Goal: Use online tool/utility: Use online tool/utility

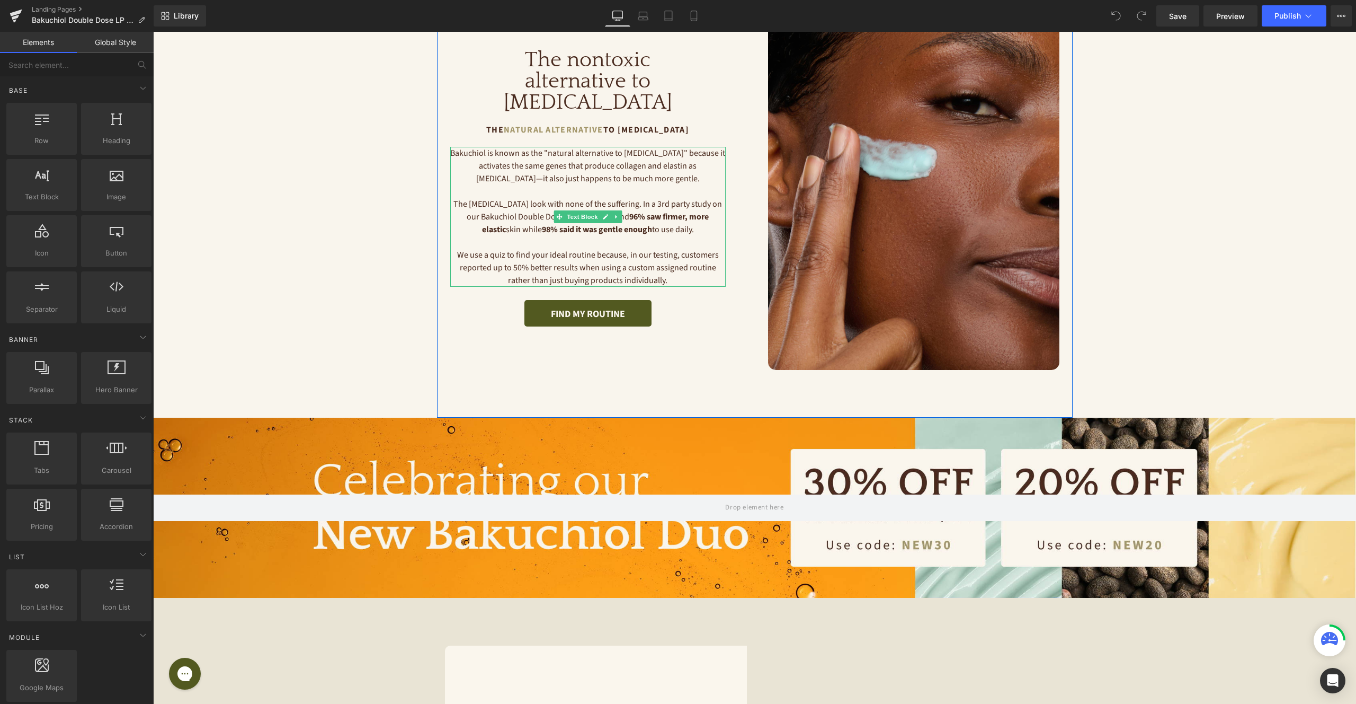
scroll to position [154, 0]
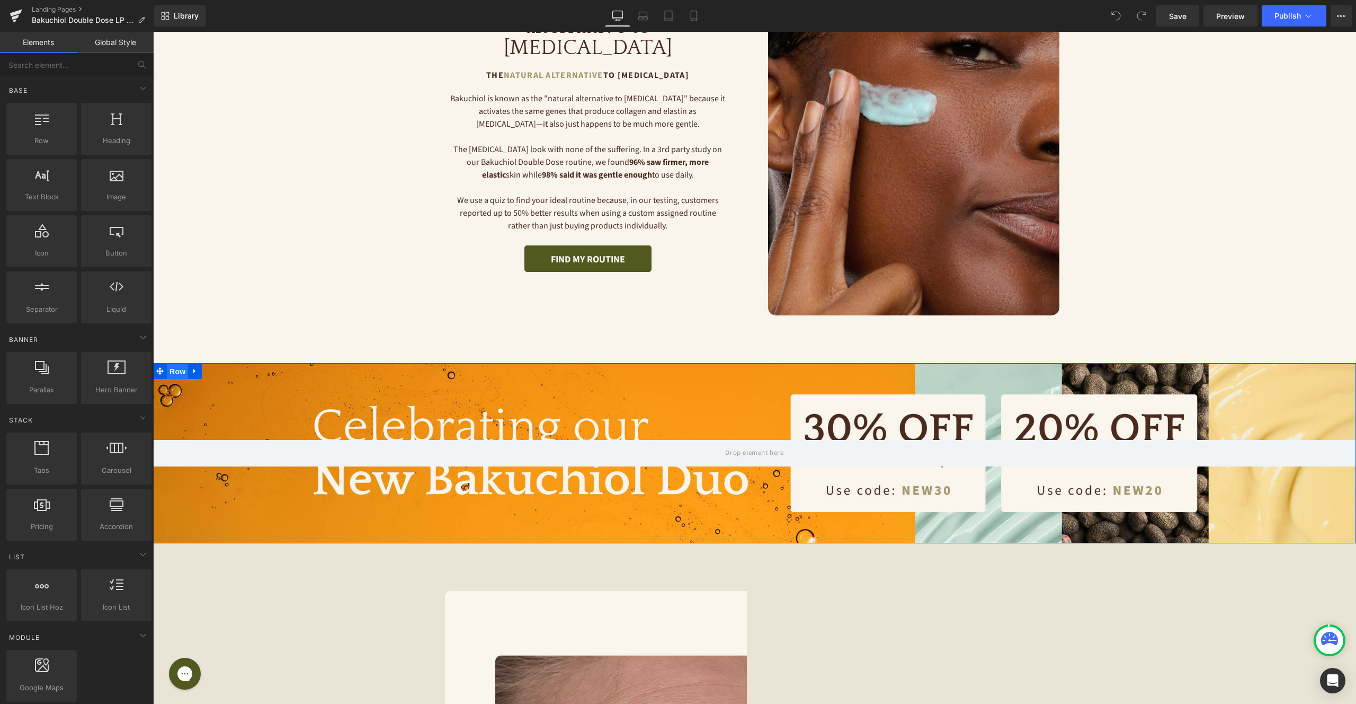
click at [181, 371] on span "Row" at bounding box center [177, 371] width 21 height 16
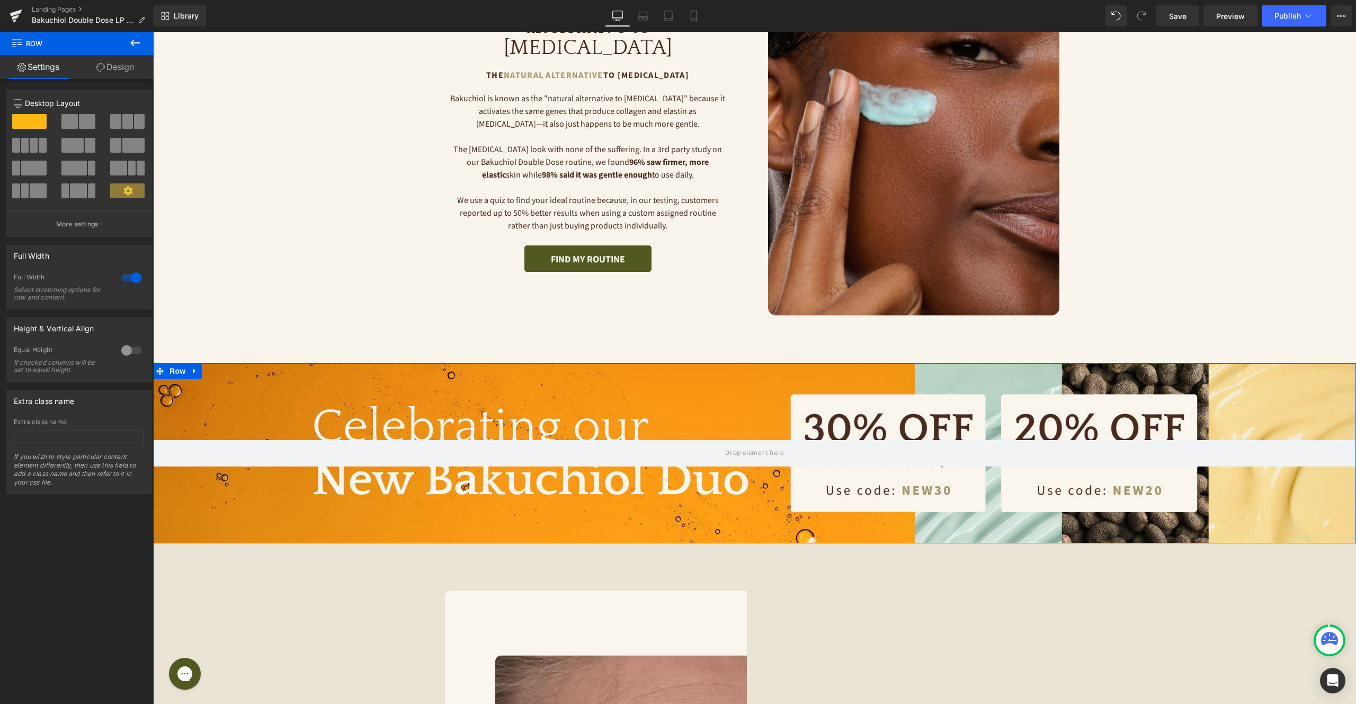
click at [129, 275] on div at bounding box center [131, 277] width 25 height 17
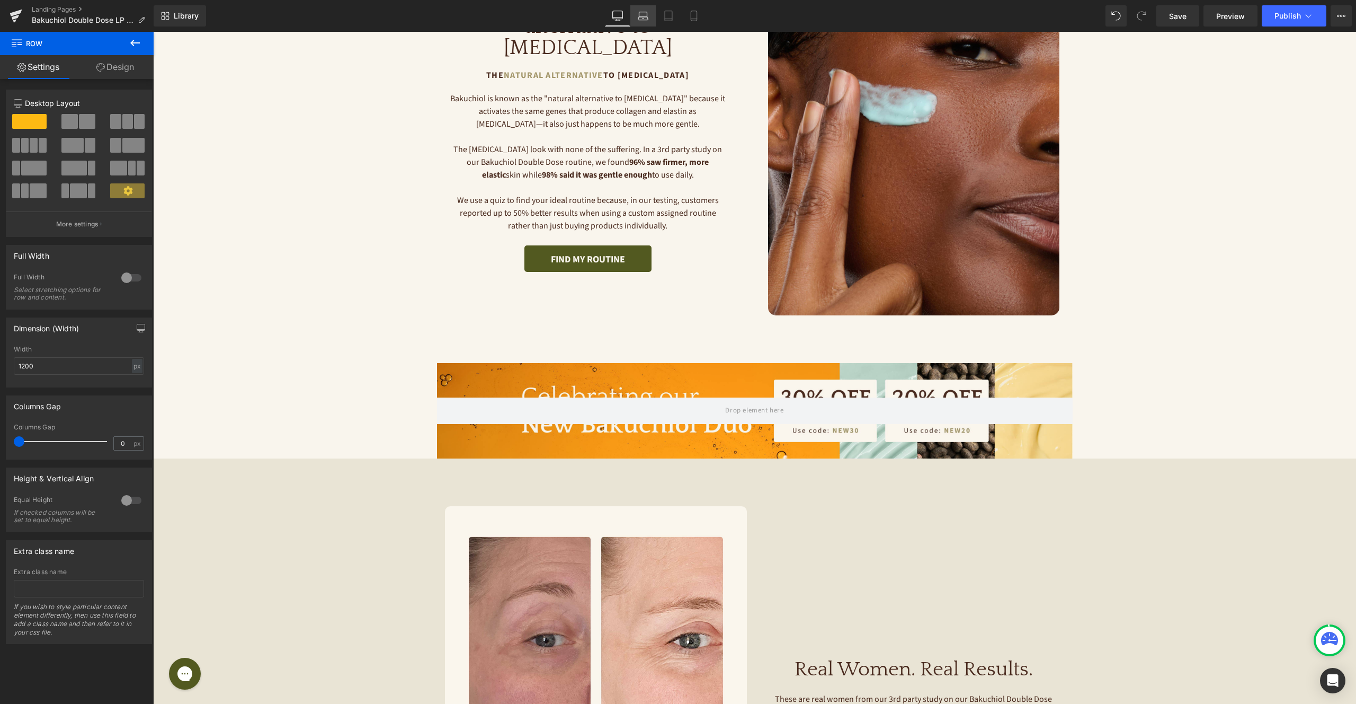
click at [643, 17] on icon at bounding box center [643, 16] width 11 height 11
type input "100"
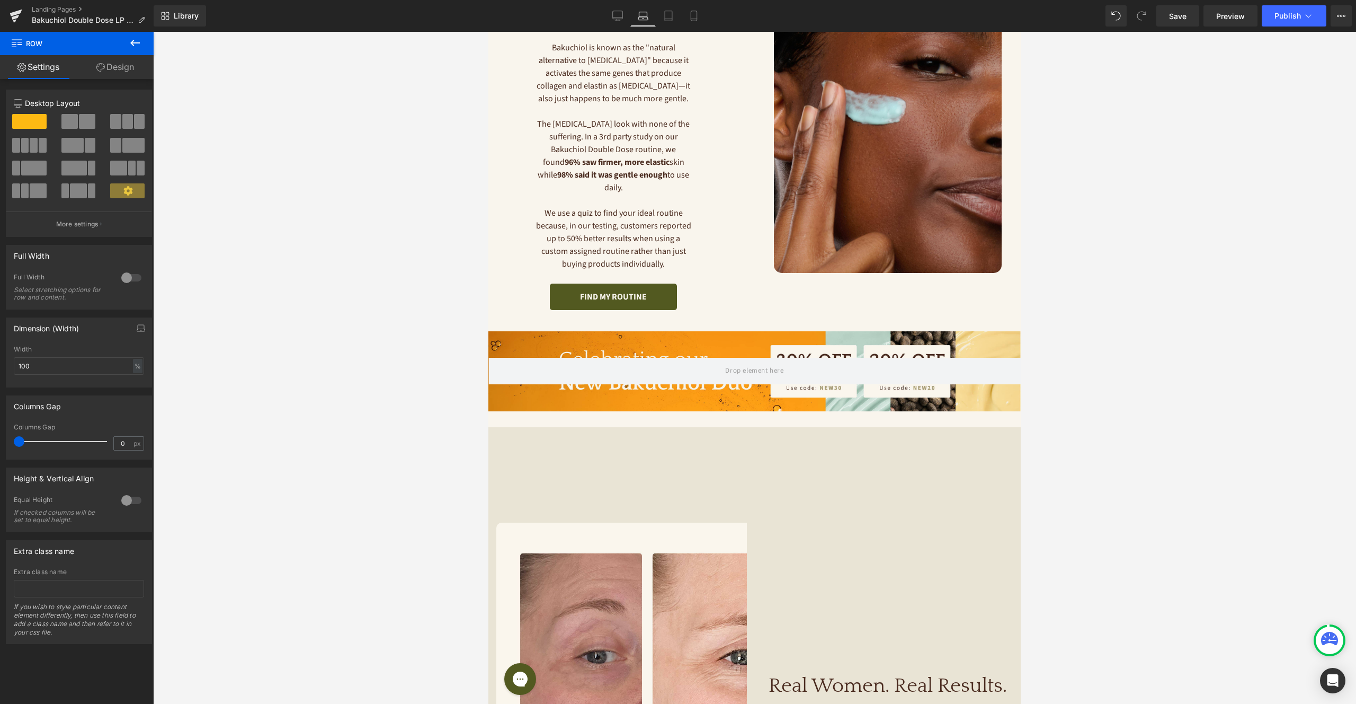
scroll to position [181, 0]
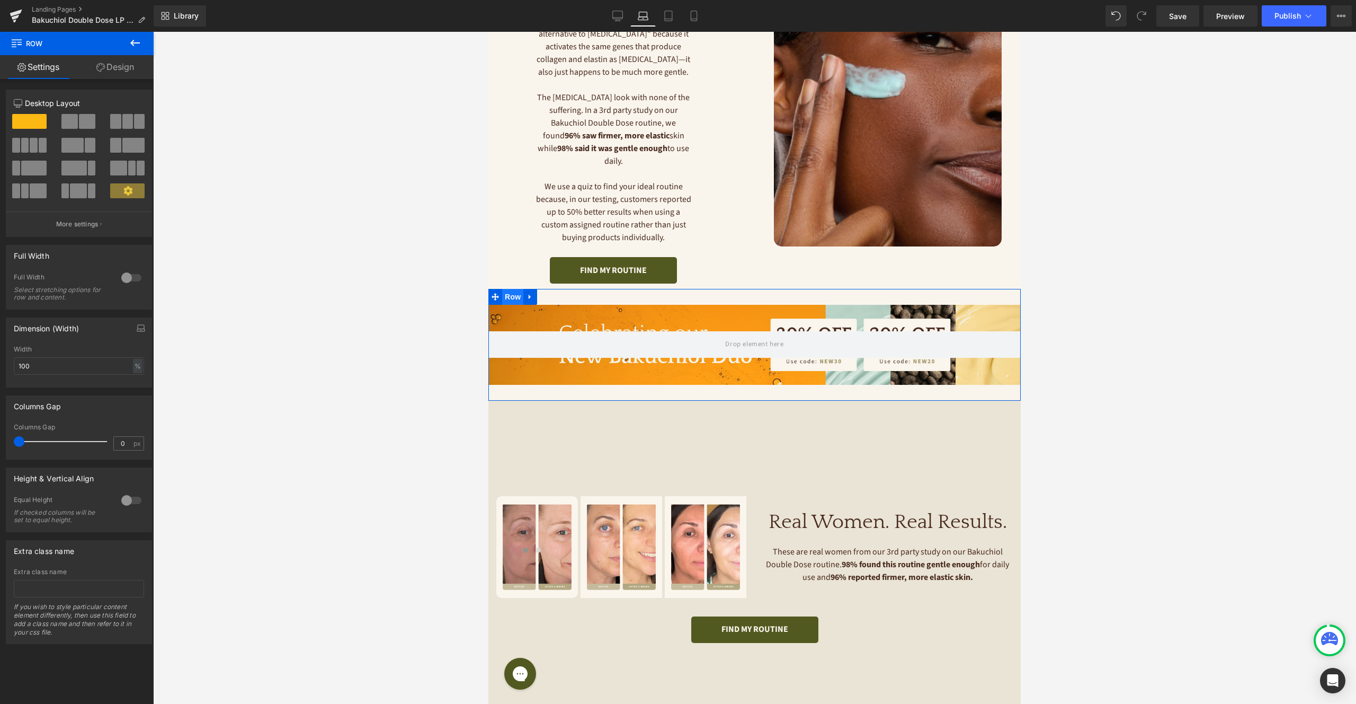
click at [518, 289] on span "Row" at bounding box center [512, 297] width 21 height 16
click at [133, 278] on div at bounding box center [131, 277] width 25 height 17
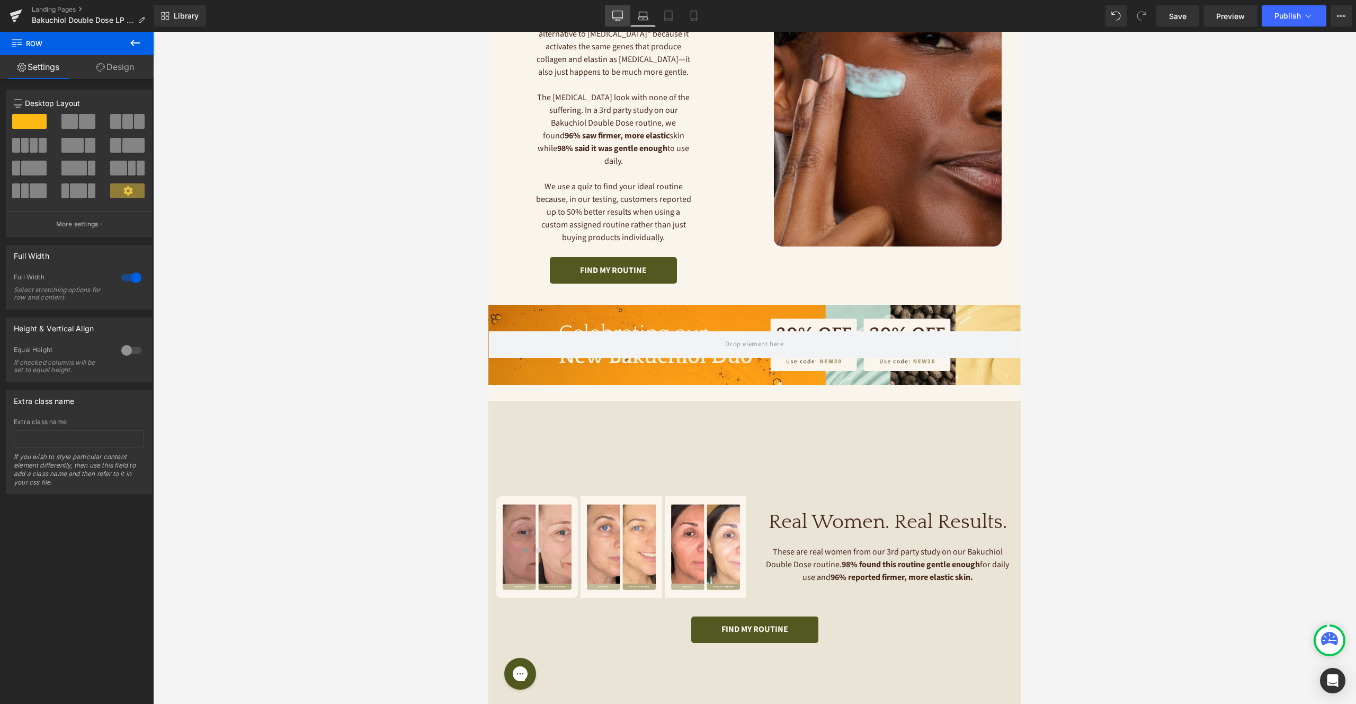
click at [619, 21] on link "Desktop" at bounding box center [617, 15] width 25 height 21
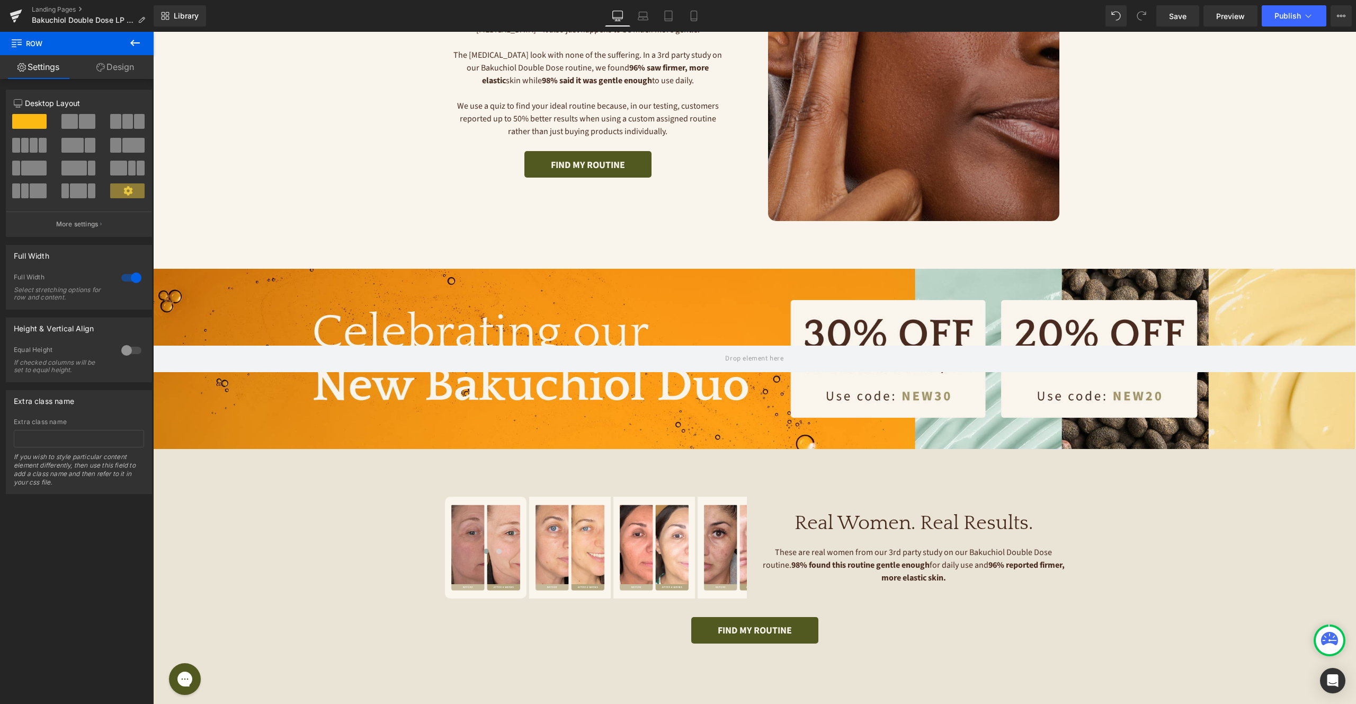
scroll to position [250, 0]
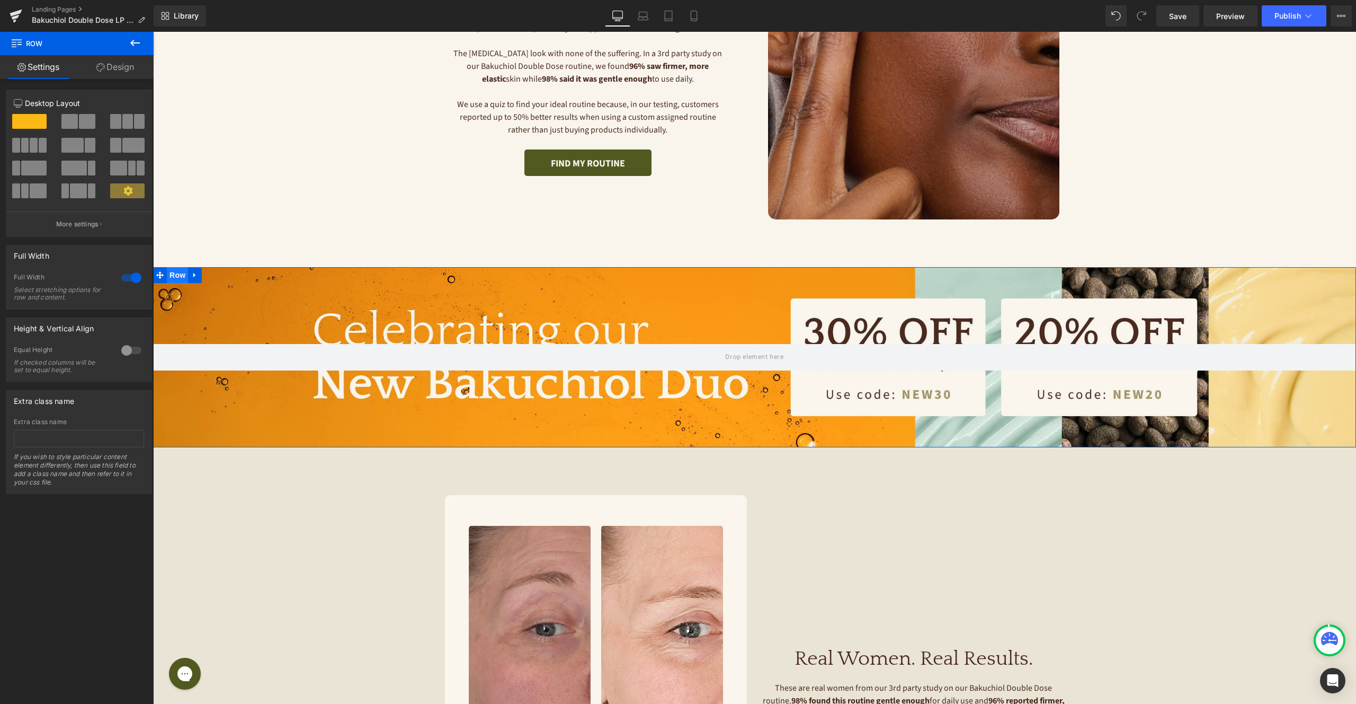
click at [178, 278] on span "Row" at bounding box center [177, 275] width 21 height 16
click at [111, 75] on link "Design" at bounding box center [115, 67] width 77 height 24
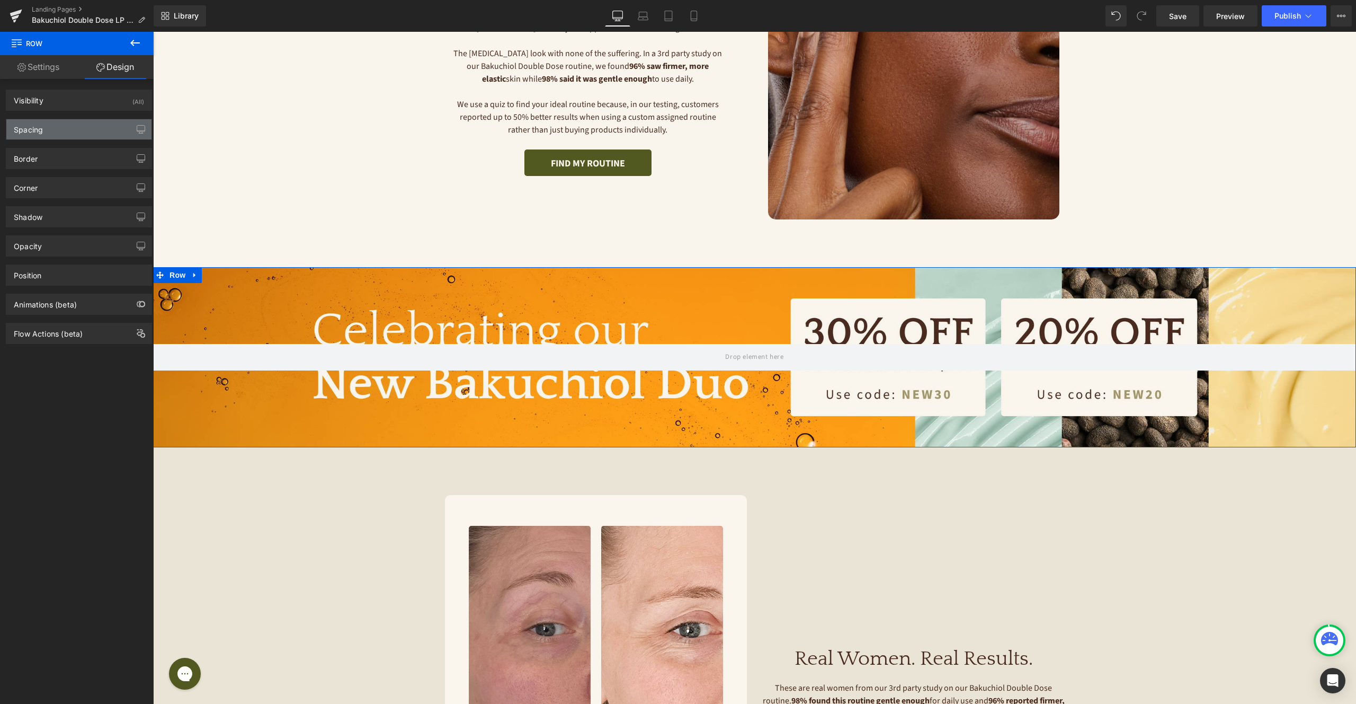
click at [58, 131] on div "Spacing" at bounding box center [78, 129] width 145 height 20
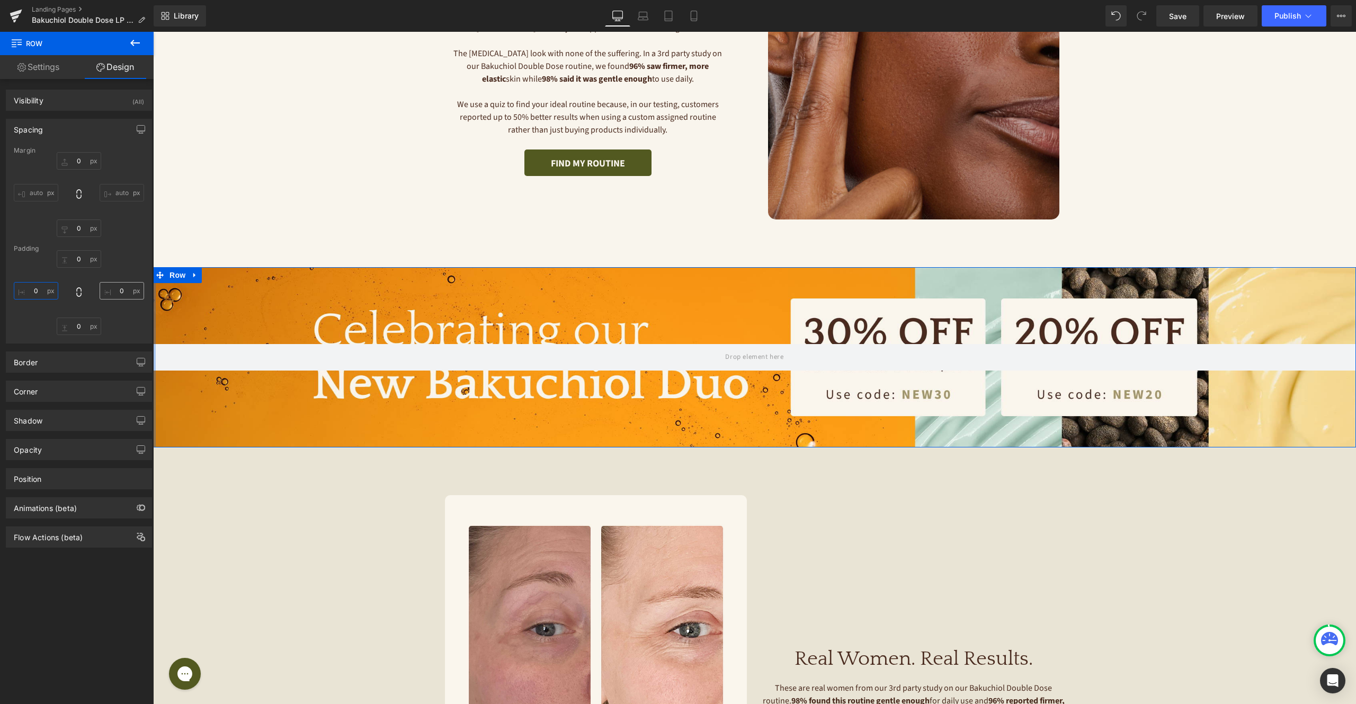
drag, startPoint x: 38, startPoint y: 290, endPoint x: 97, endPoint y: 287, distance: 59.9
click at [38, 290] on input "0" at bounding box center [36, 290] width 44 height 17
type input "XL"
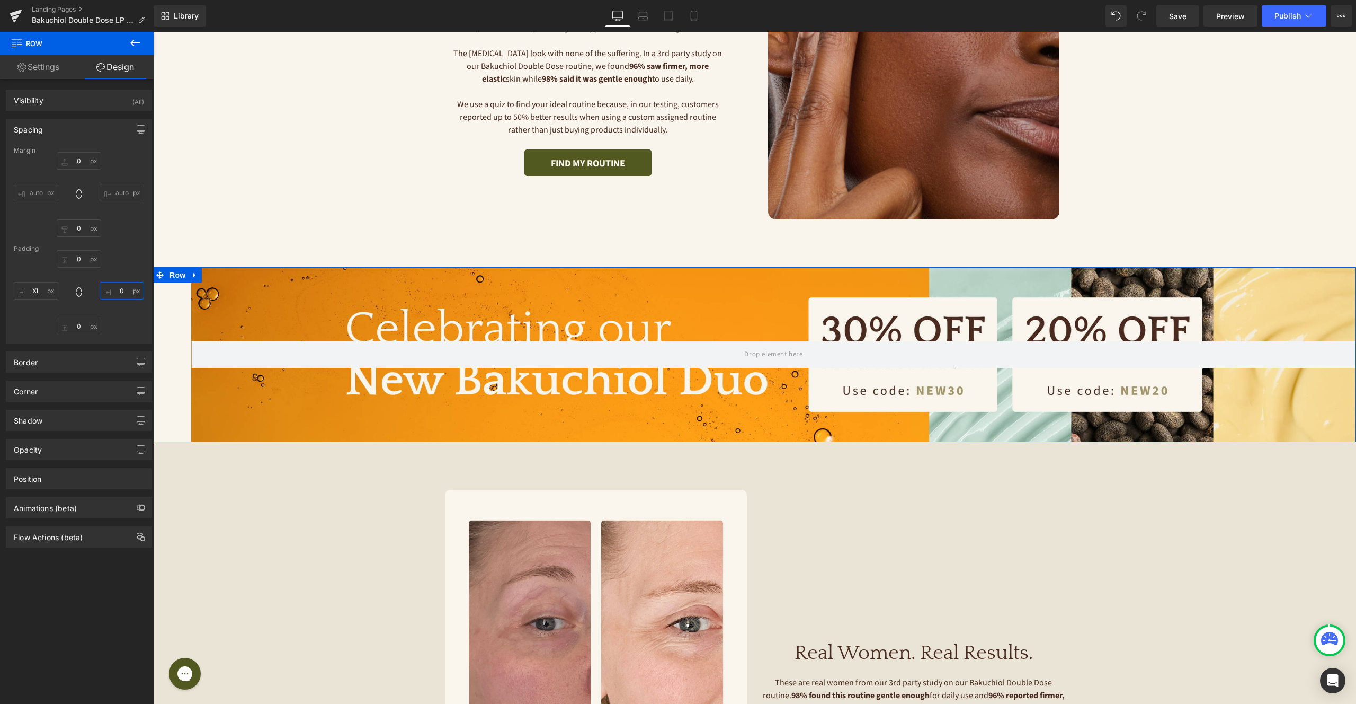
click at [116, 289] on input "0" at bounding box center [122, 290] width 44 height 17
type input "XL"
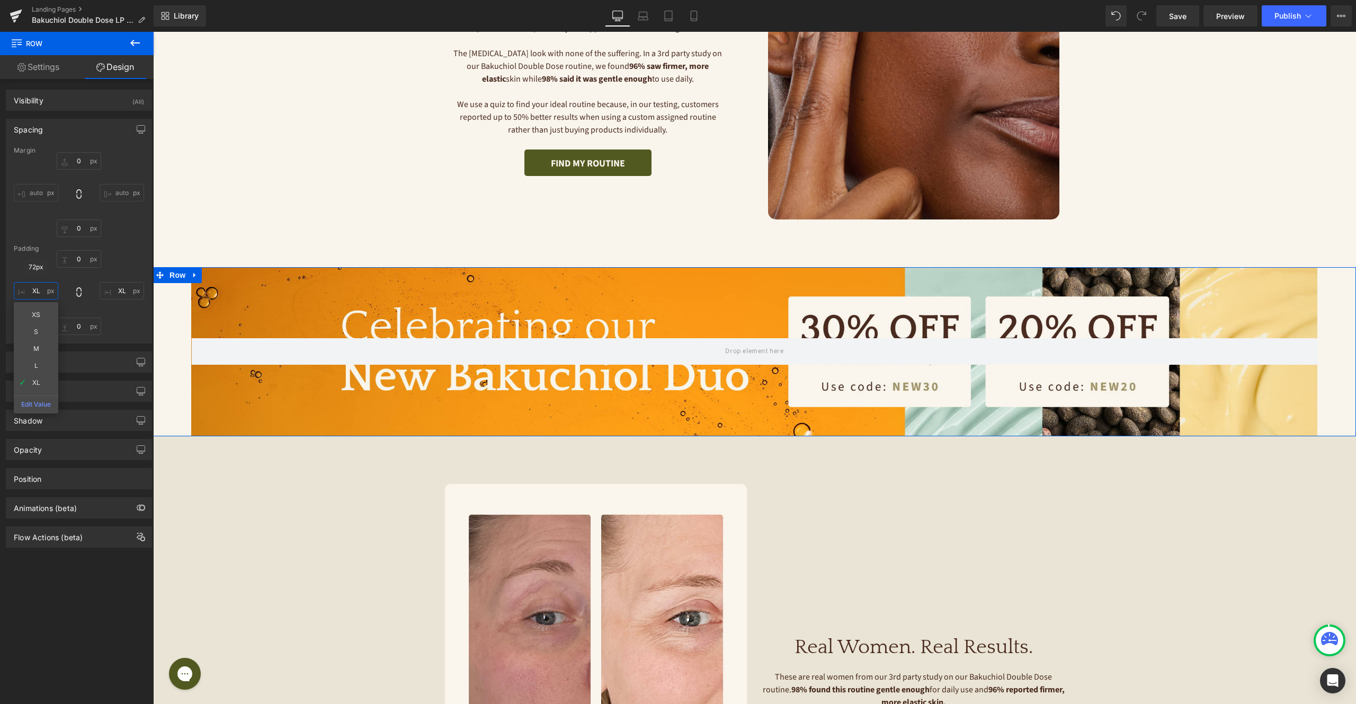
click at [34, 292] on input "XL" at bounding box center [36, 290] width 44 height 17
type input "1L"
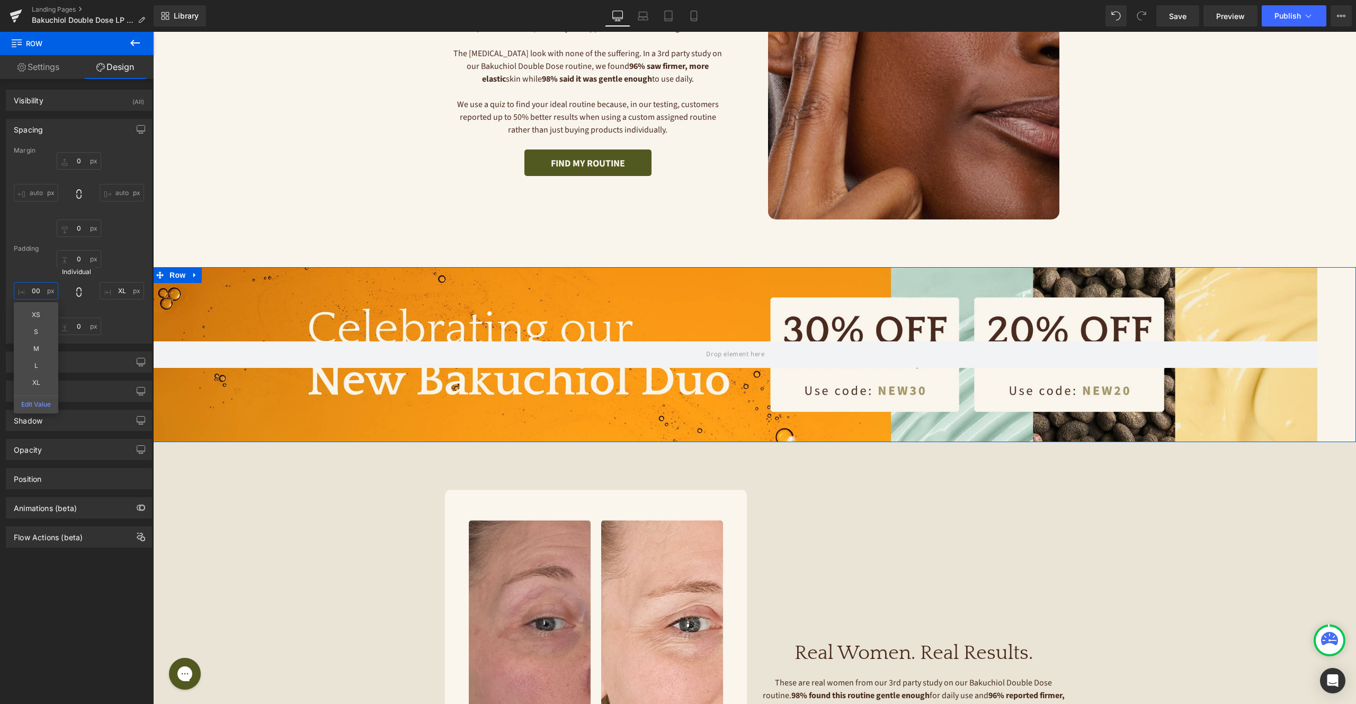
type input "0"
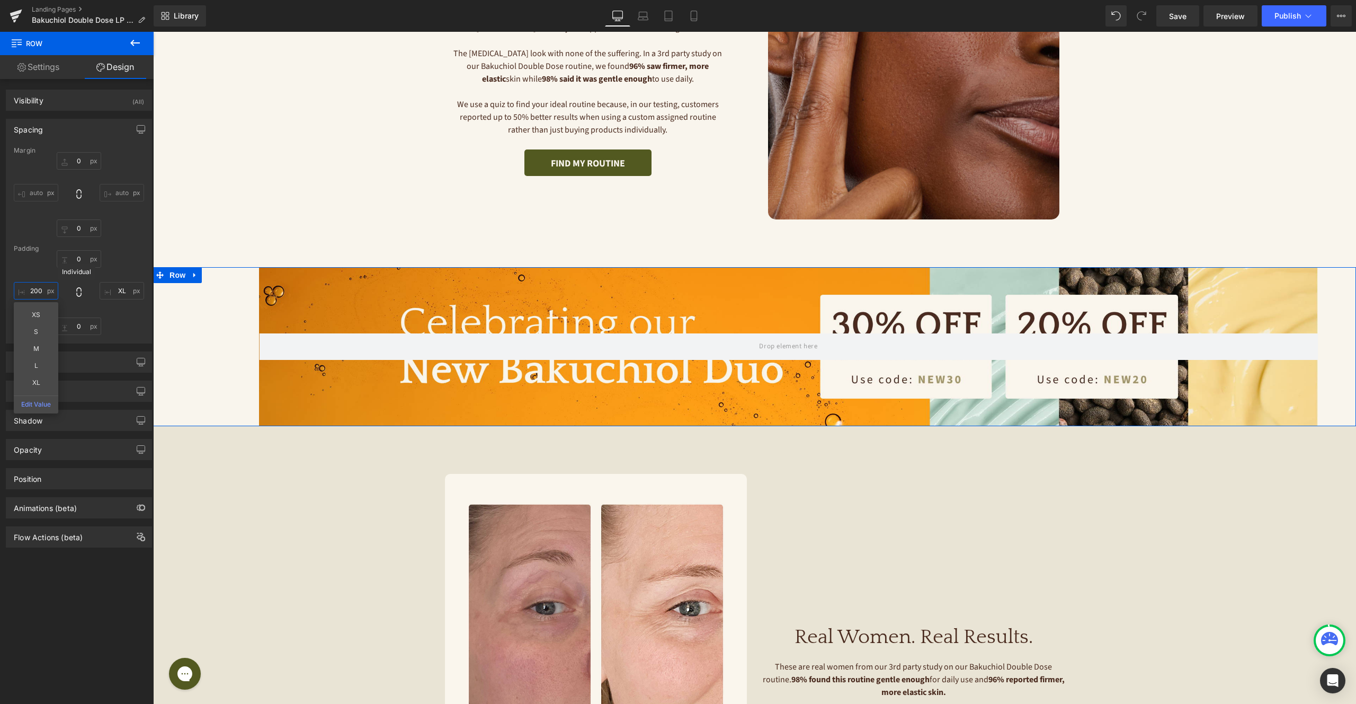
type input "200"
click at [118, 297] on input "XL" at bounding box center [122, 290] width 44 height 17
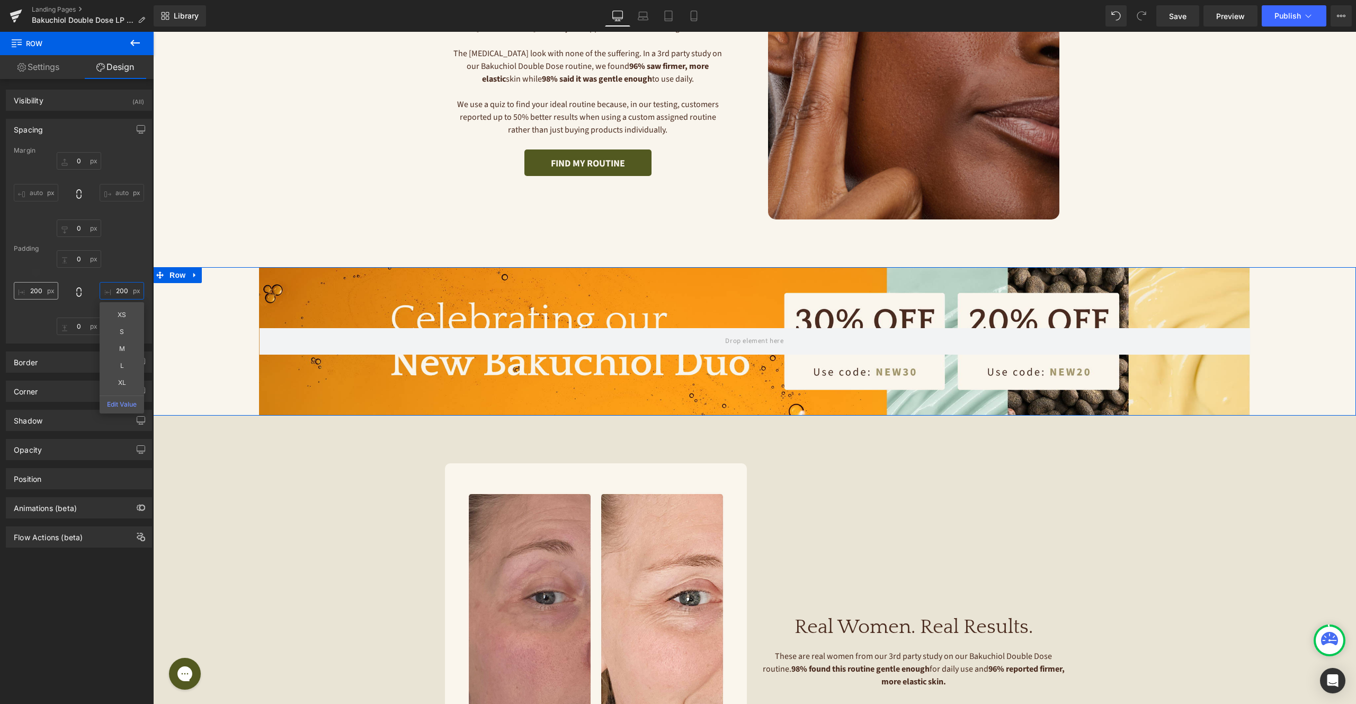
type input "200"
click at [35, 286] on input "200" at bounding box center [36, 290] width 44 height 17
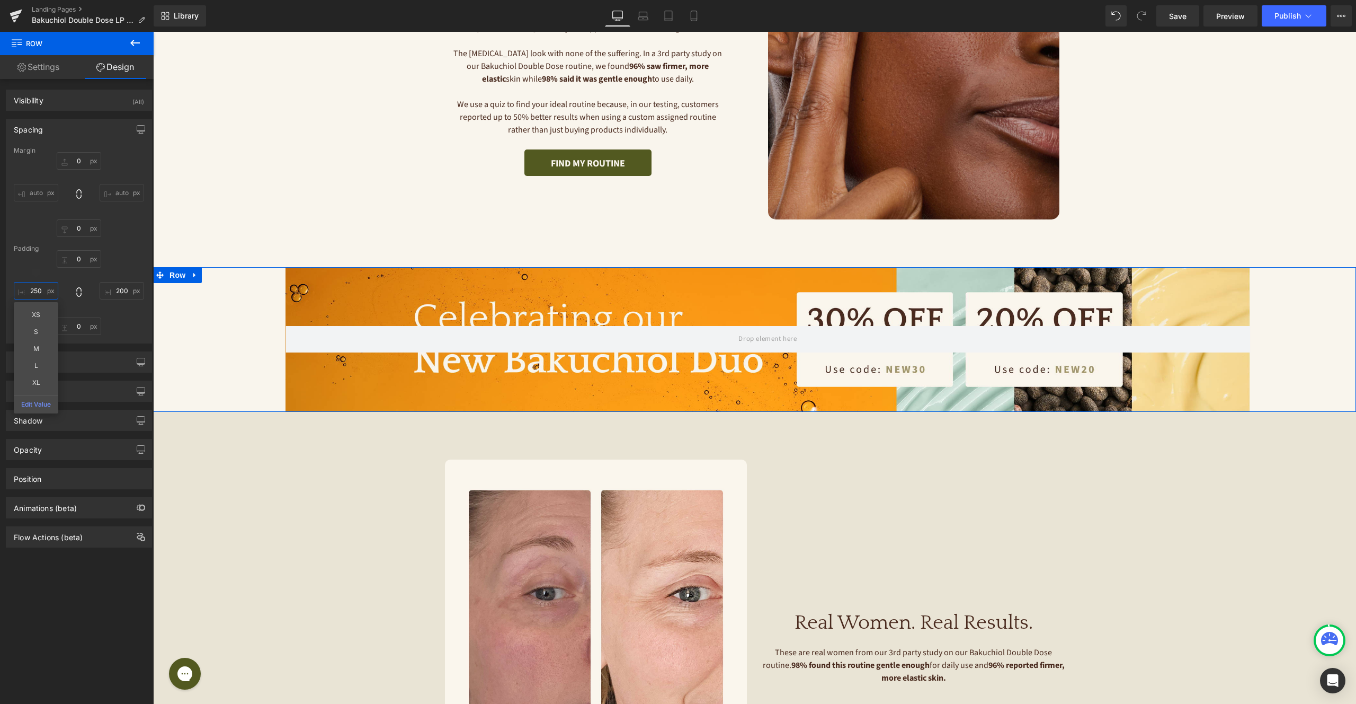
type input "250"
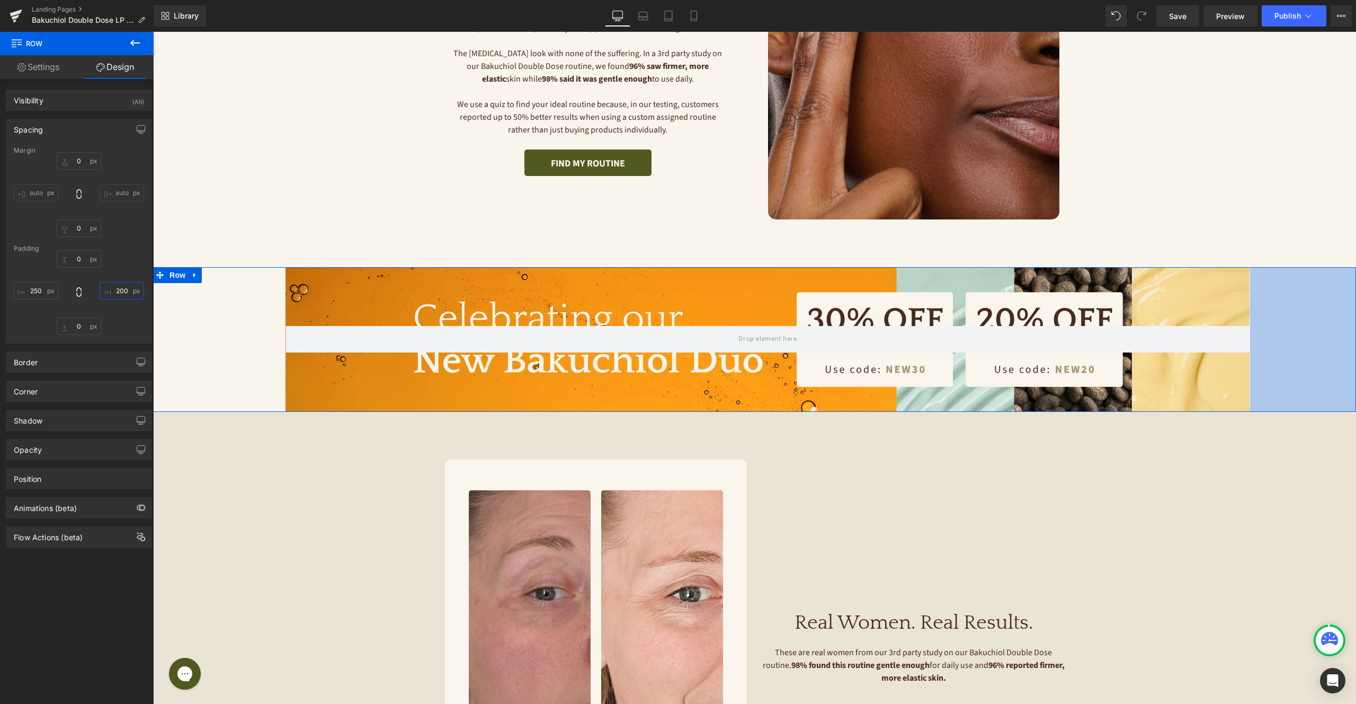
click at [113, 291] on input "200" at bounding box center [122, 290] width 44 height 17
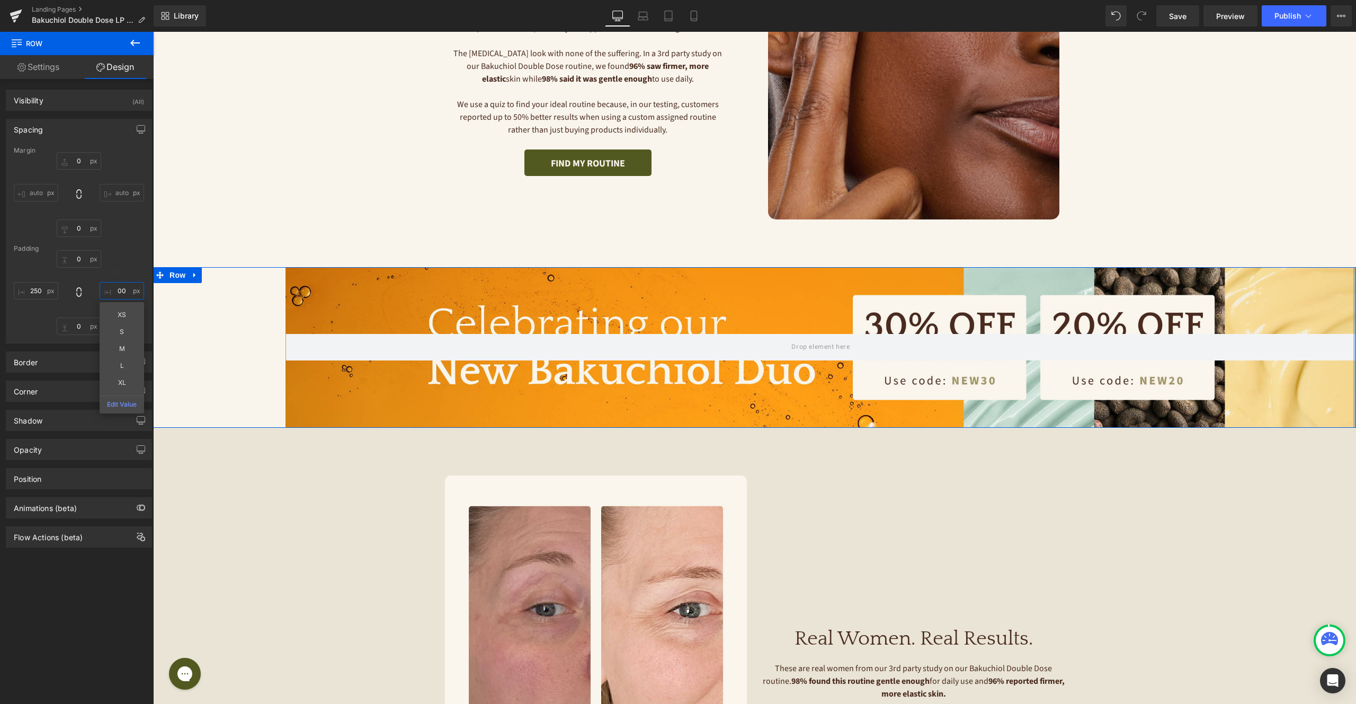
type input "0"
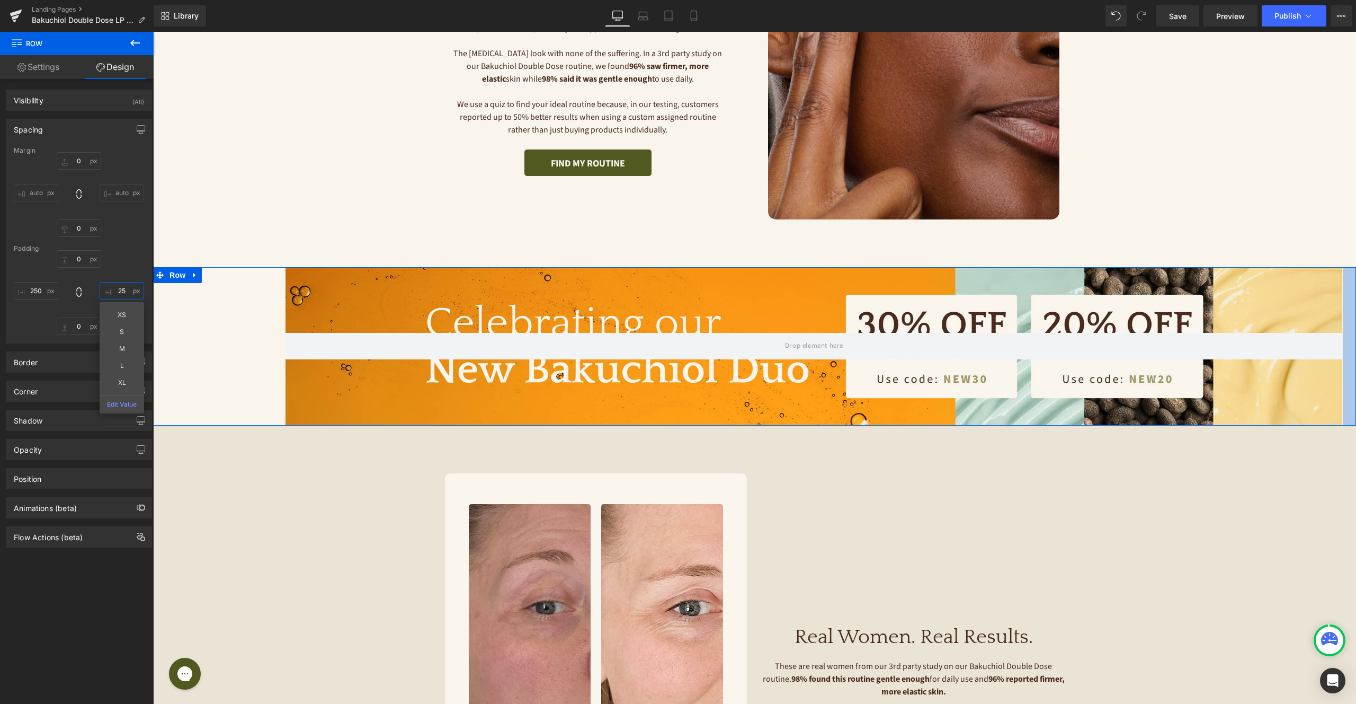
type input "250"
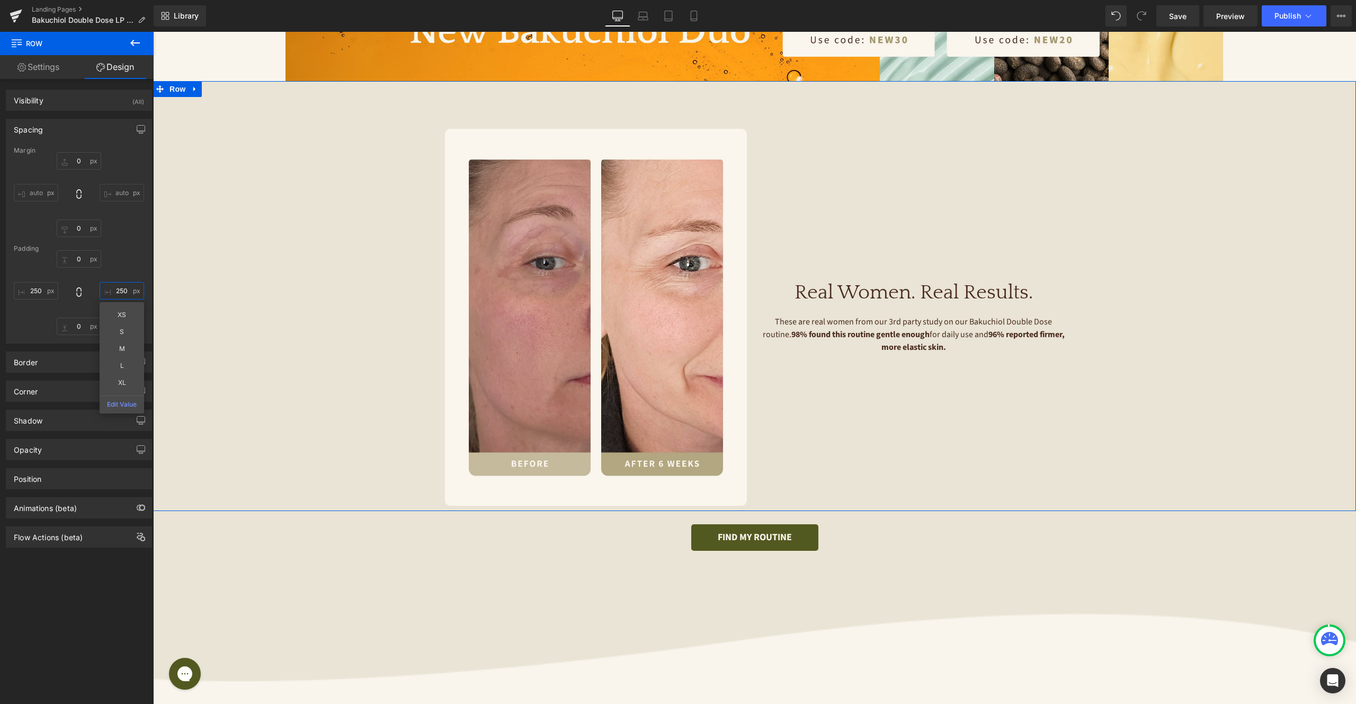
scroll to position [298, 0]
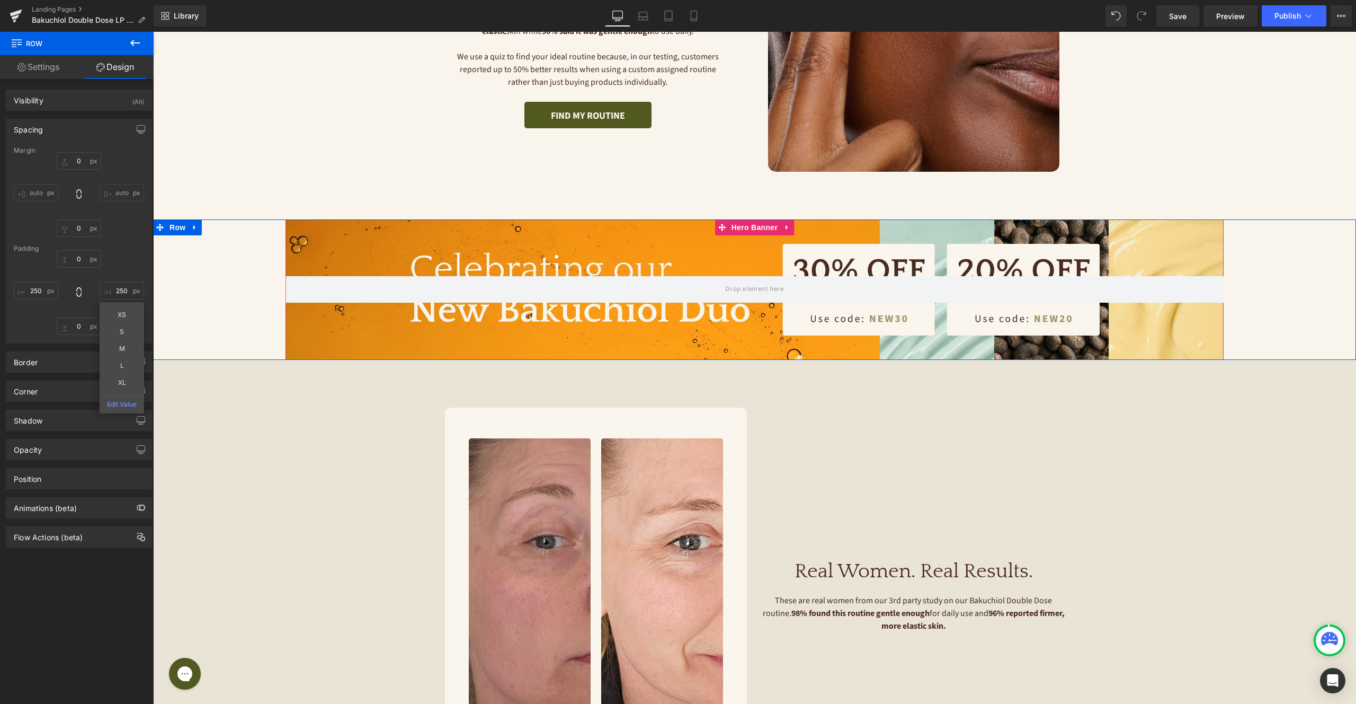
click at [1019, 253] on div at bounding box center [755, 289] width 938 height 141
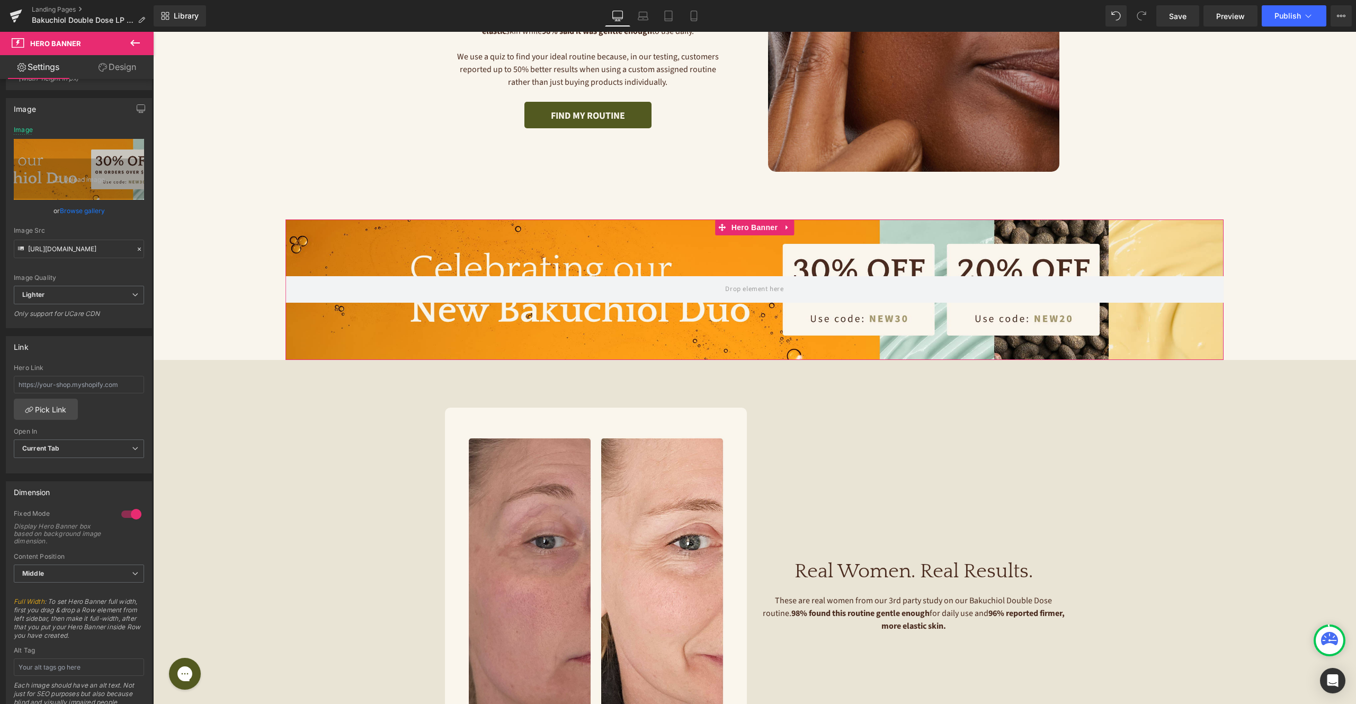
scroll to position [54, 0]
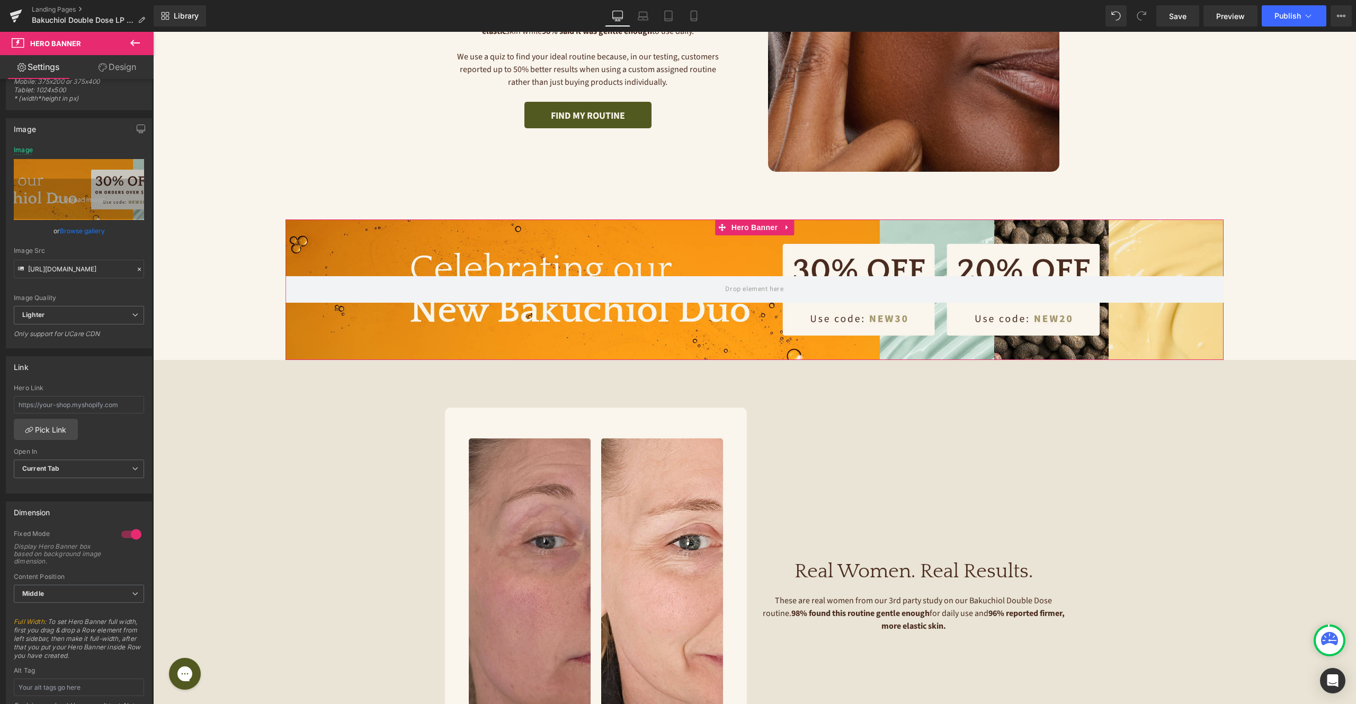
click at [129, 66] on link "Design" at bounding box center [117, 67] width 77 height 24
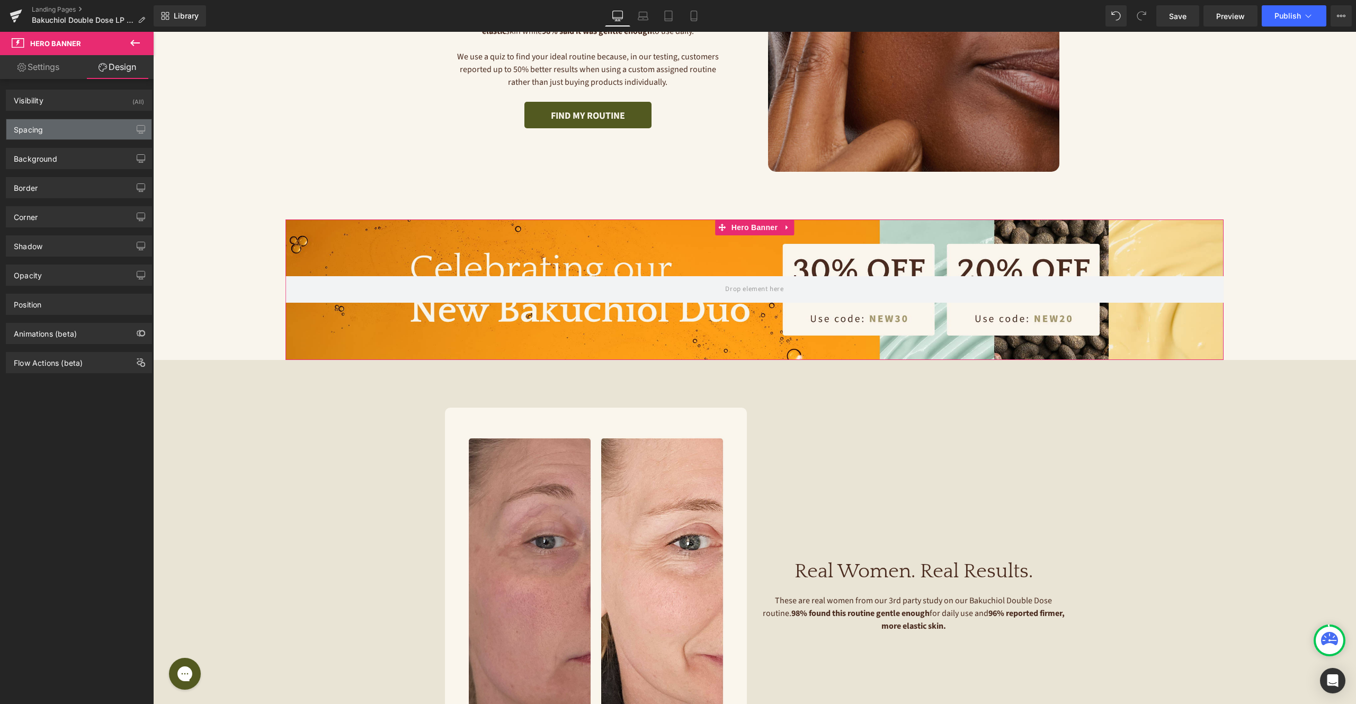
click at [60, 124] on div "Spacing" at bounding box center [78, 129] width 145 height 20
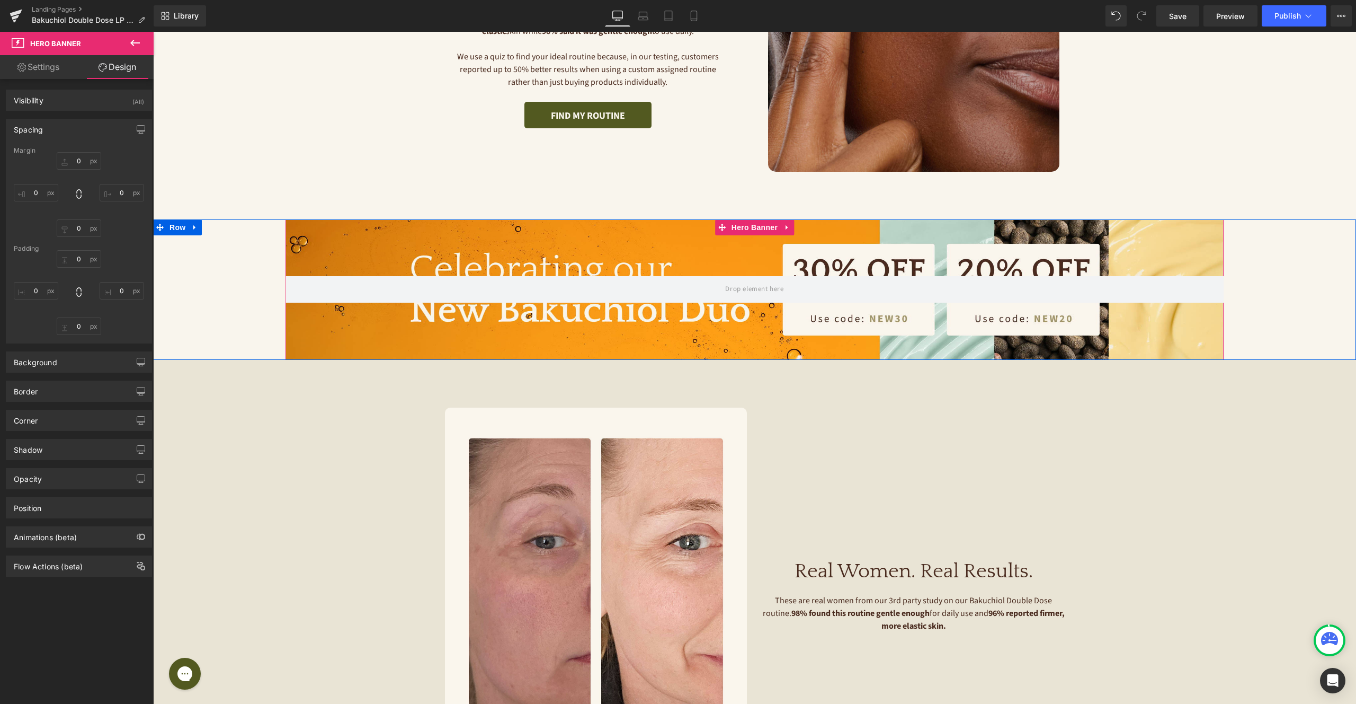
click at [332, 256] on div at bounding box center [755, 289] width 938 height 141
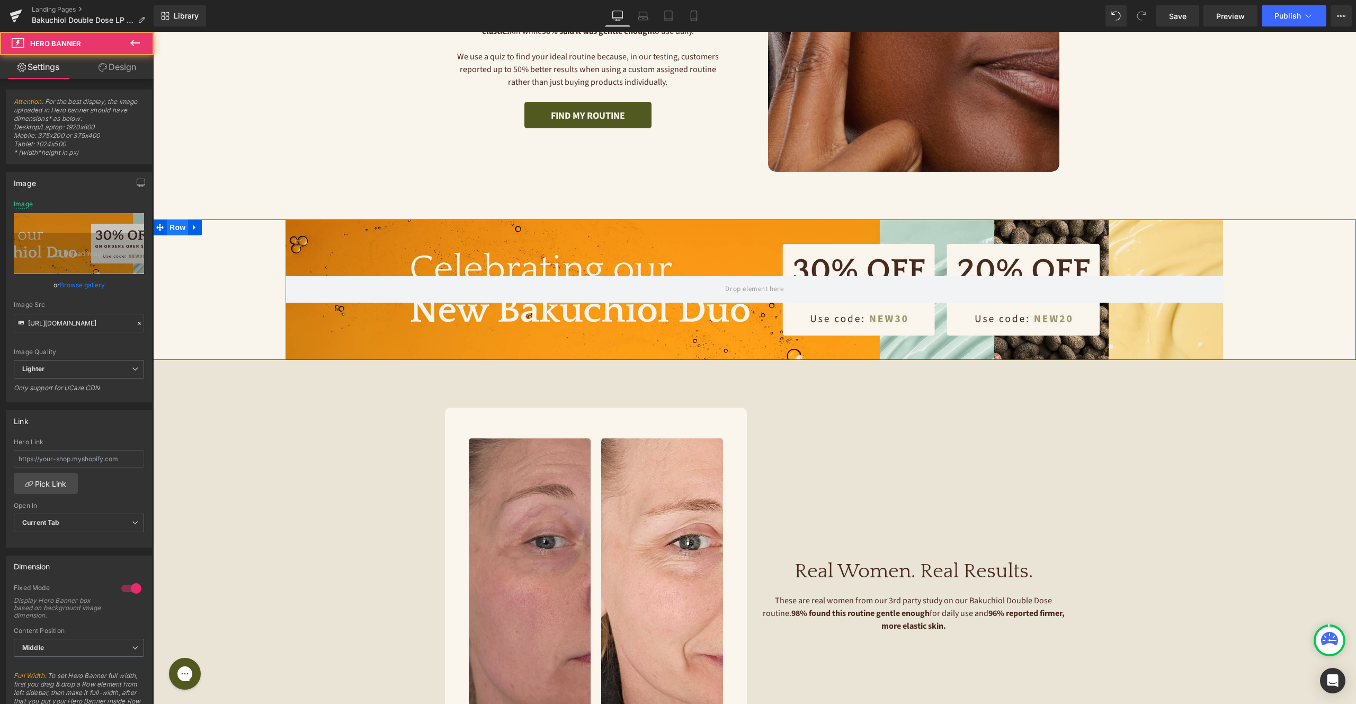
click at [184, 231] on span "Row" at bounding box center [177, 227] width 21 height 16
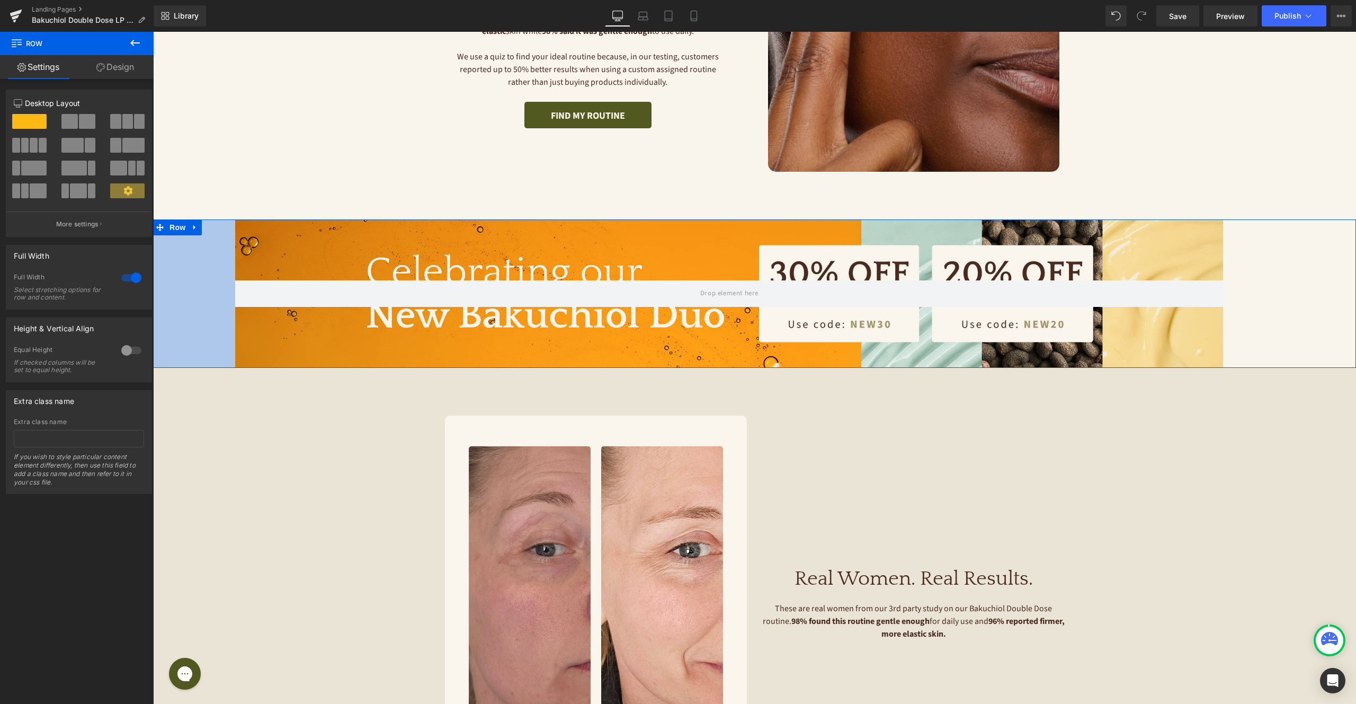
drag, startPoint x: 141, startPoint y: 271, endPoint x: 15, endPoint y: 272, distance: 126.1
click at [153, 272] on html "× Now Shipping Worldwide Shipping to:" at bounding box center [754, 70] width 1203 height 672
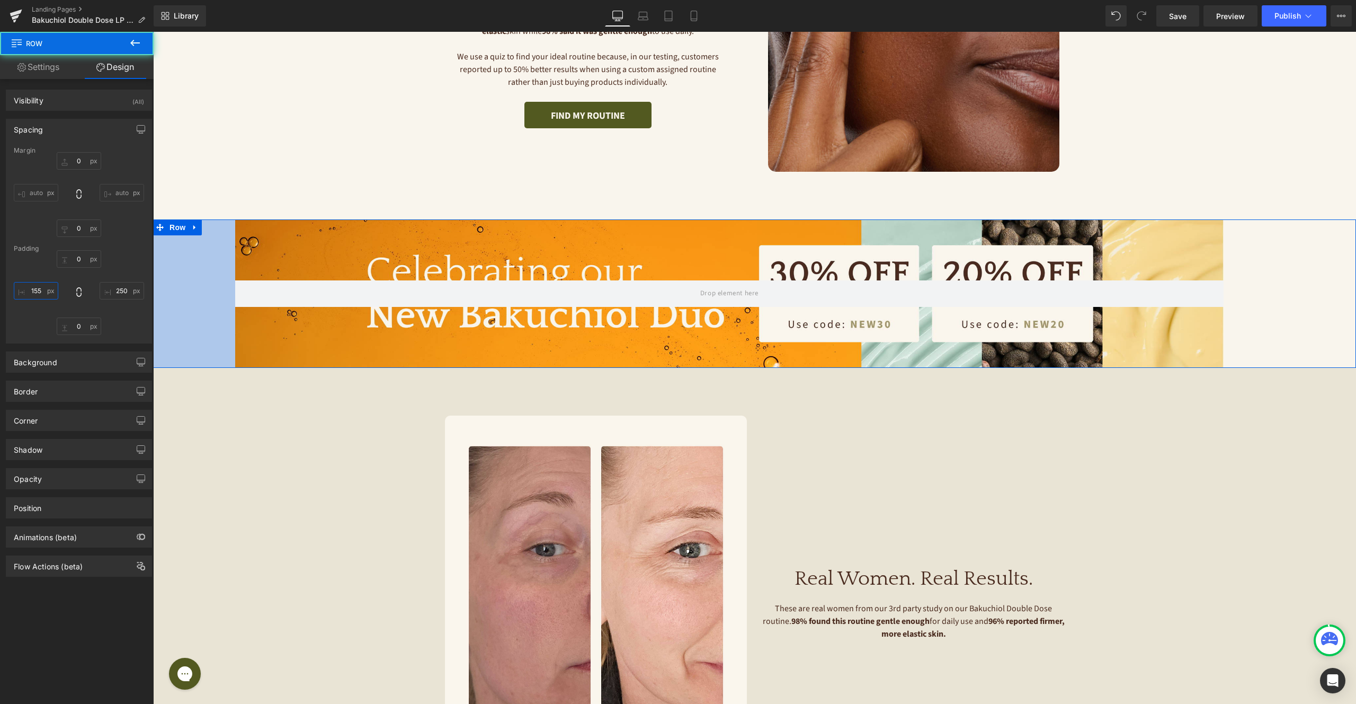
click at [41, 287] on input "155" at bounding box center [36, 290] width 44 height 17
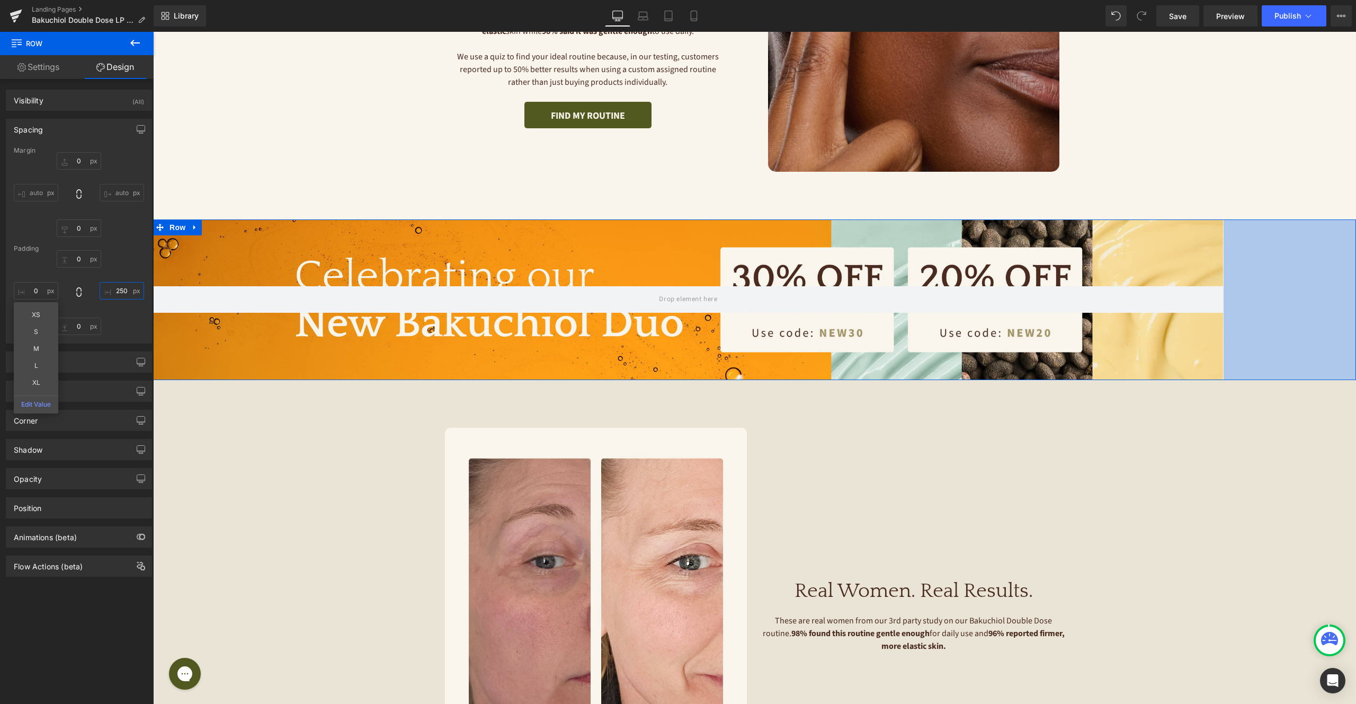
click at [118, 292] on input "250" at bounding box center [122, 290] width 44 height 17
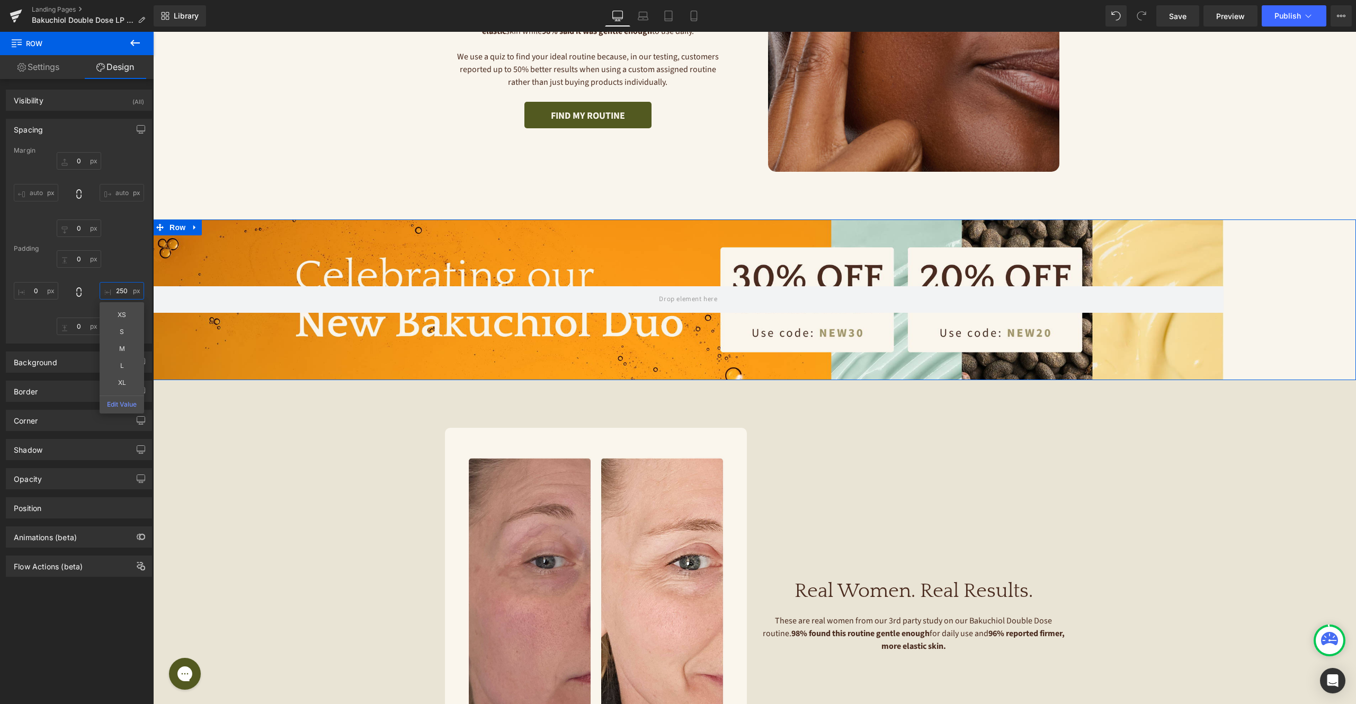
type input "0"
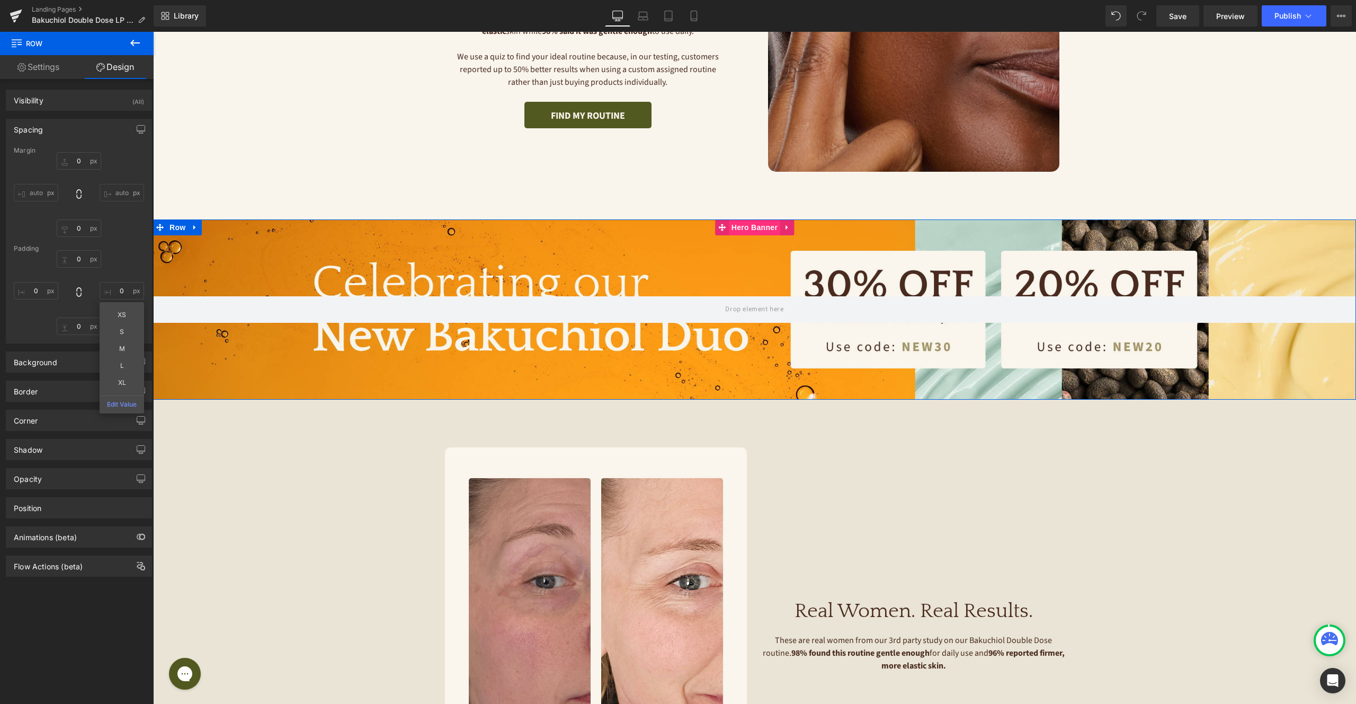
click at [746, 227] on span "Hero Banner" at bounding box center [754, 227] width 51 height 16
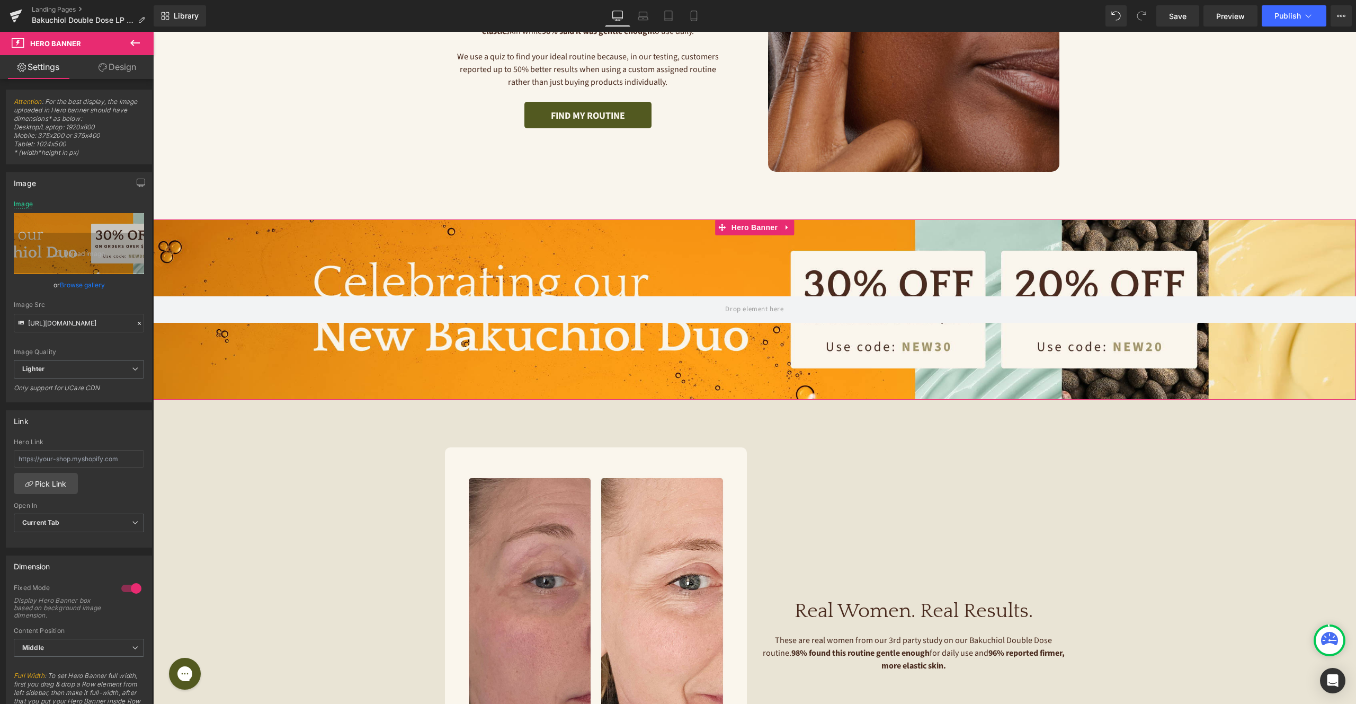
click at [109, 70] on link "Design" at bounding box center [117, 67] width 77 height 24
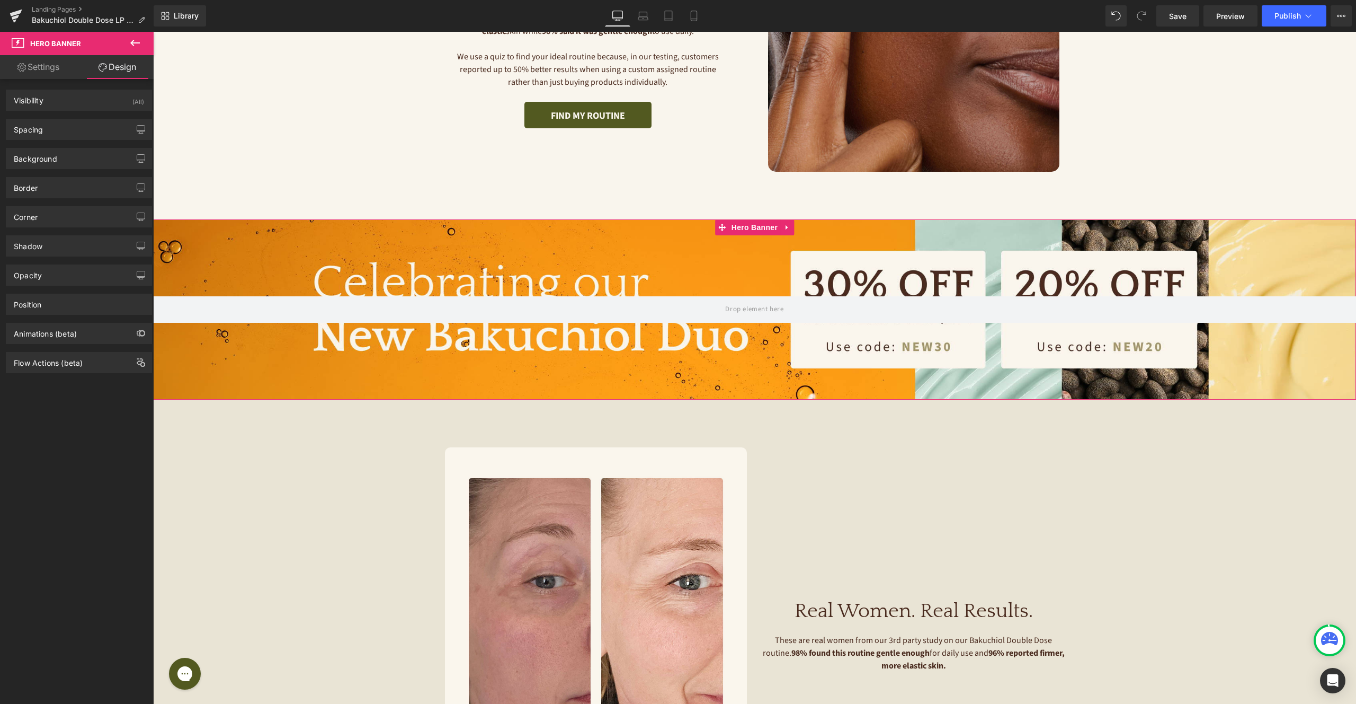
type input "0"
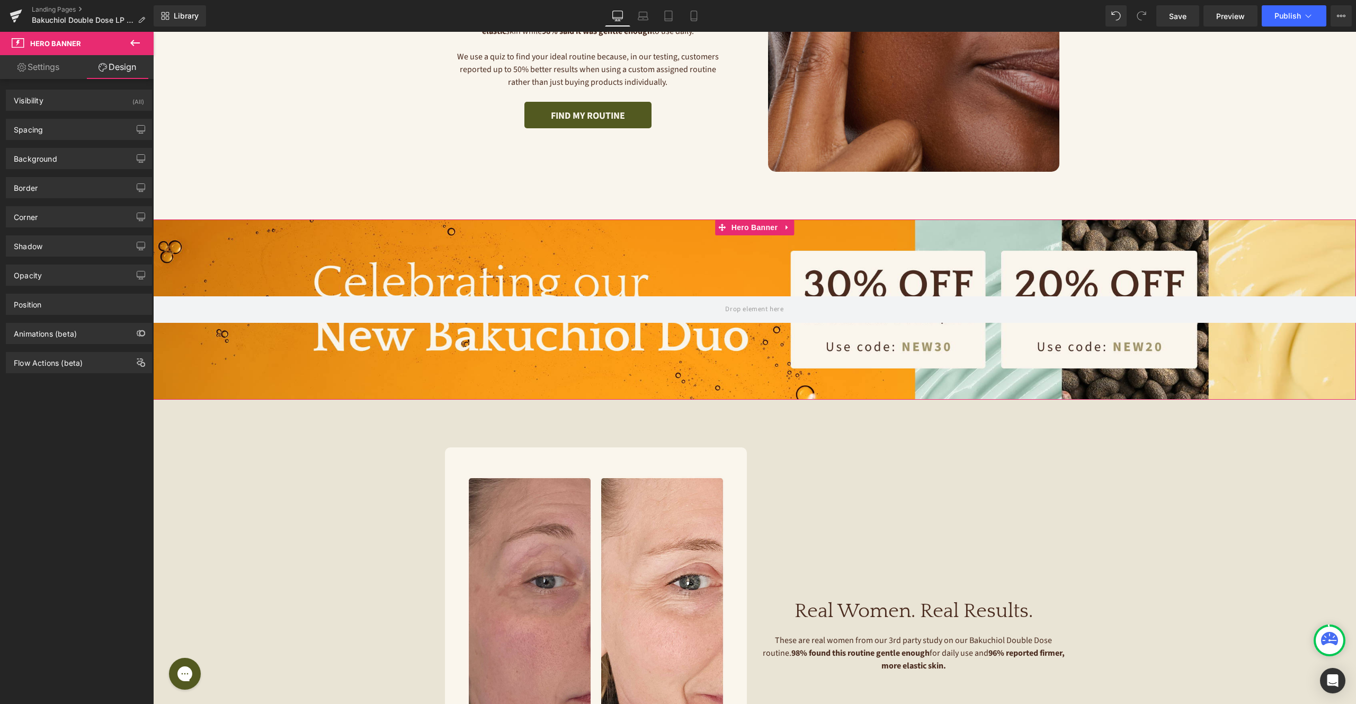
type input "0"
click at [85, 123] on div "Spacing" at bounding box center [78, 129] width 145 height 20
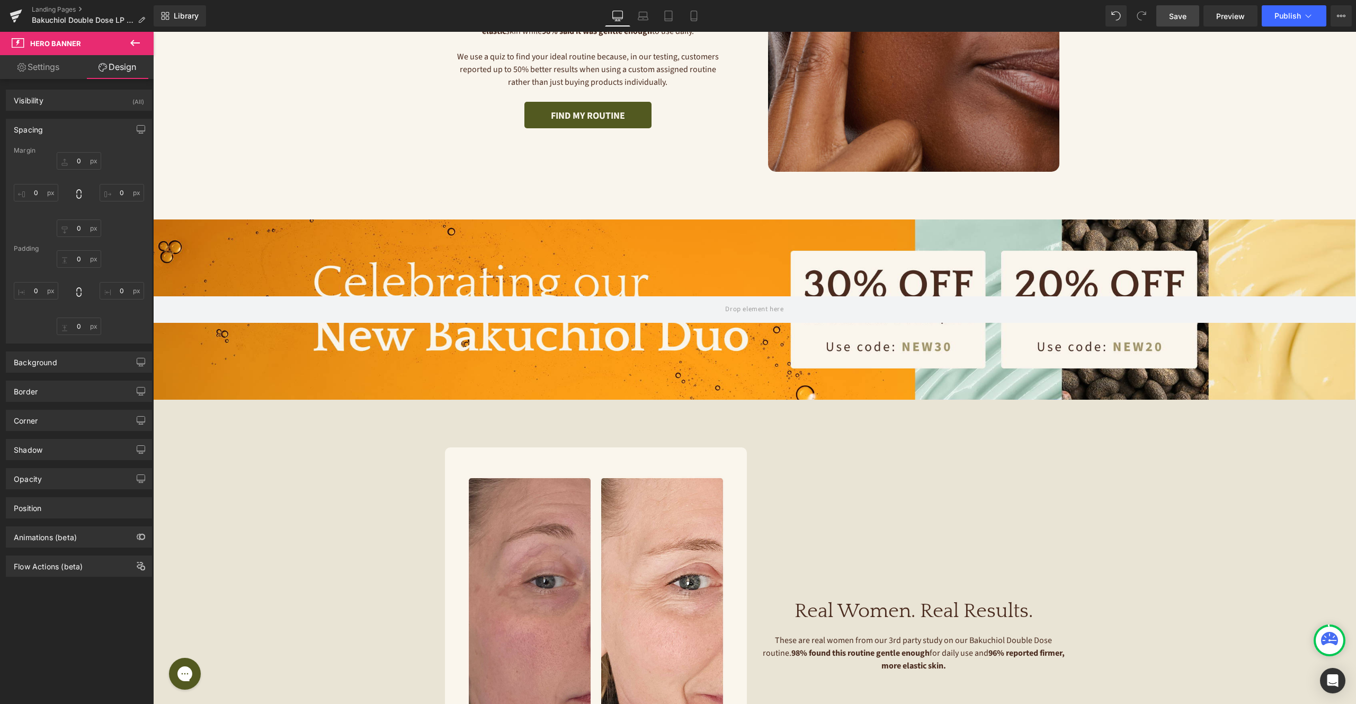
click at [1181, 15] on span "Save" at bounding box center [1177, 16] width 17 height 11
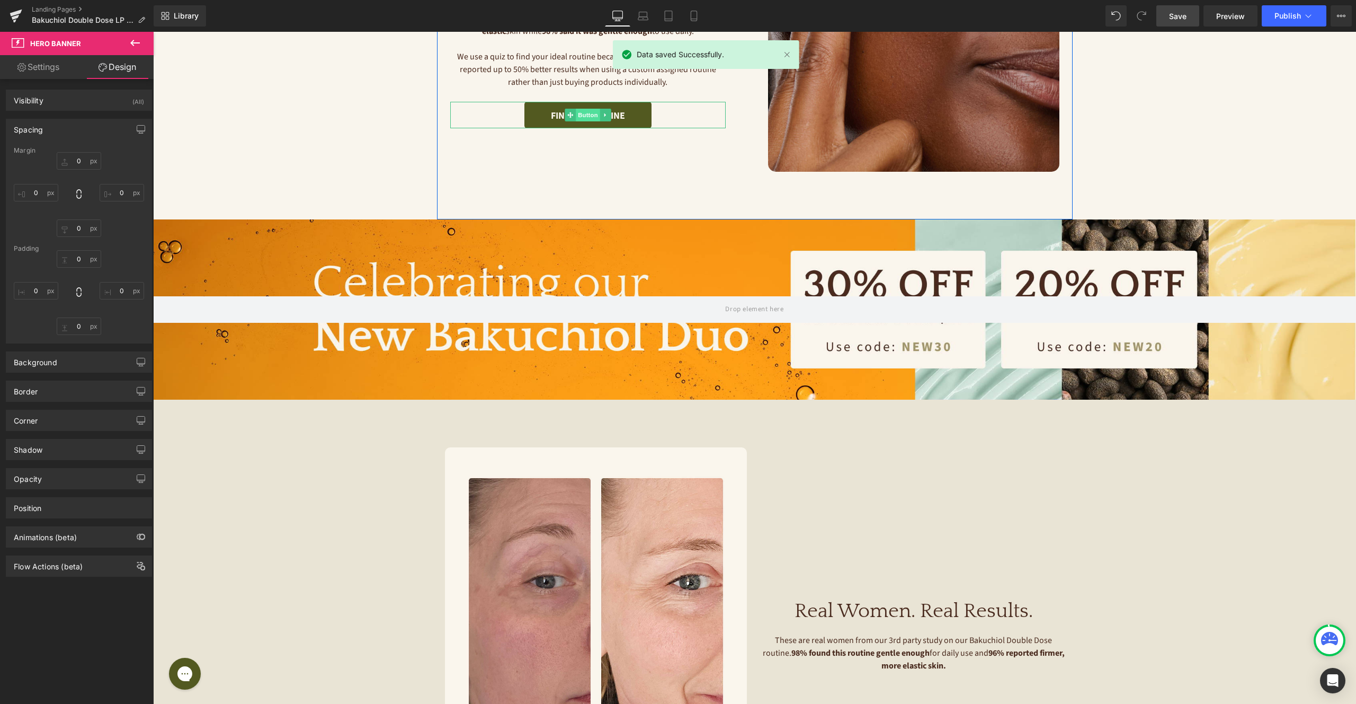
click at [585, 109] on span "Button" at bounding box center [588, 115] width 24 height 13
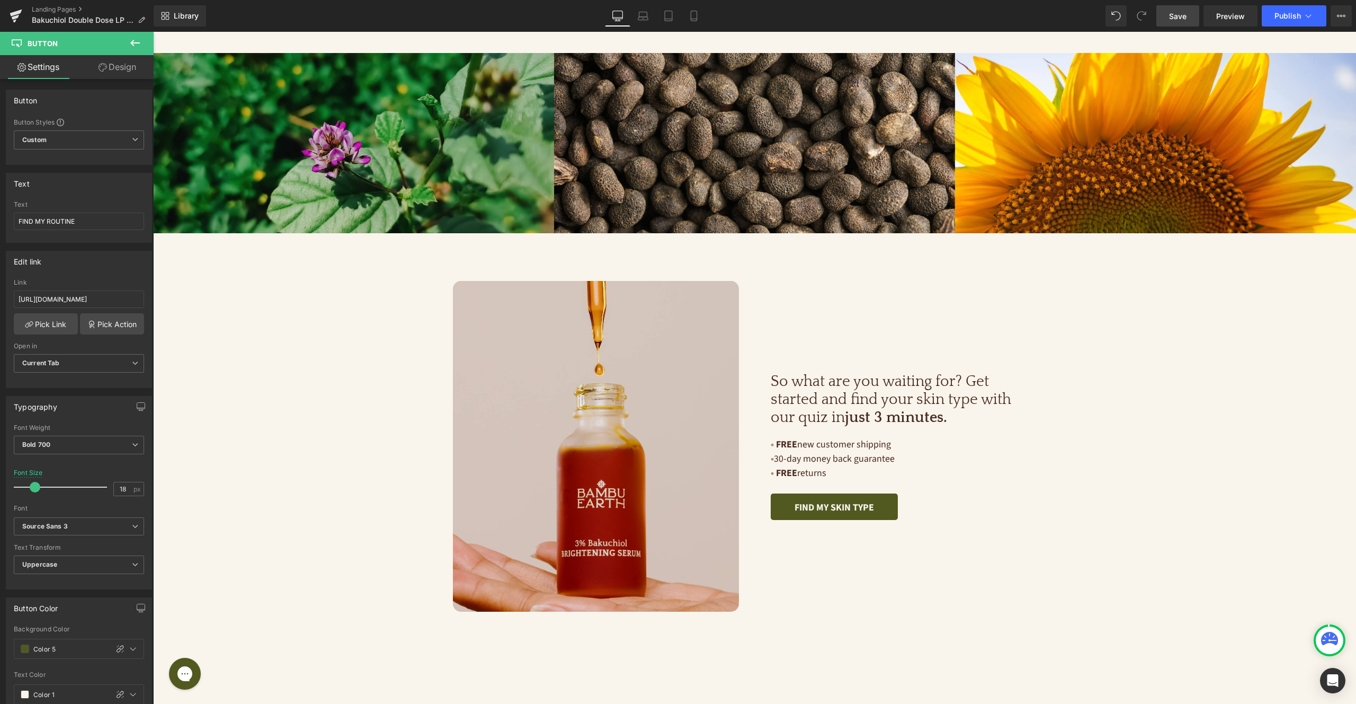
scroll to position [2926, 0]
